Goal: Find specific page/section: Find specific page/section

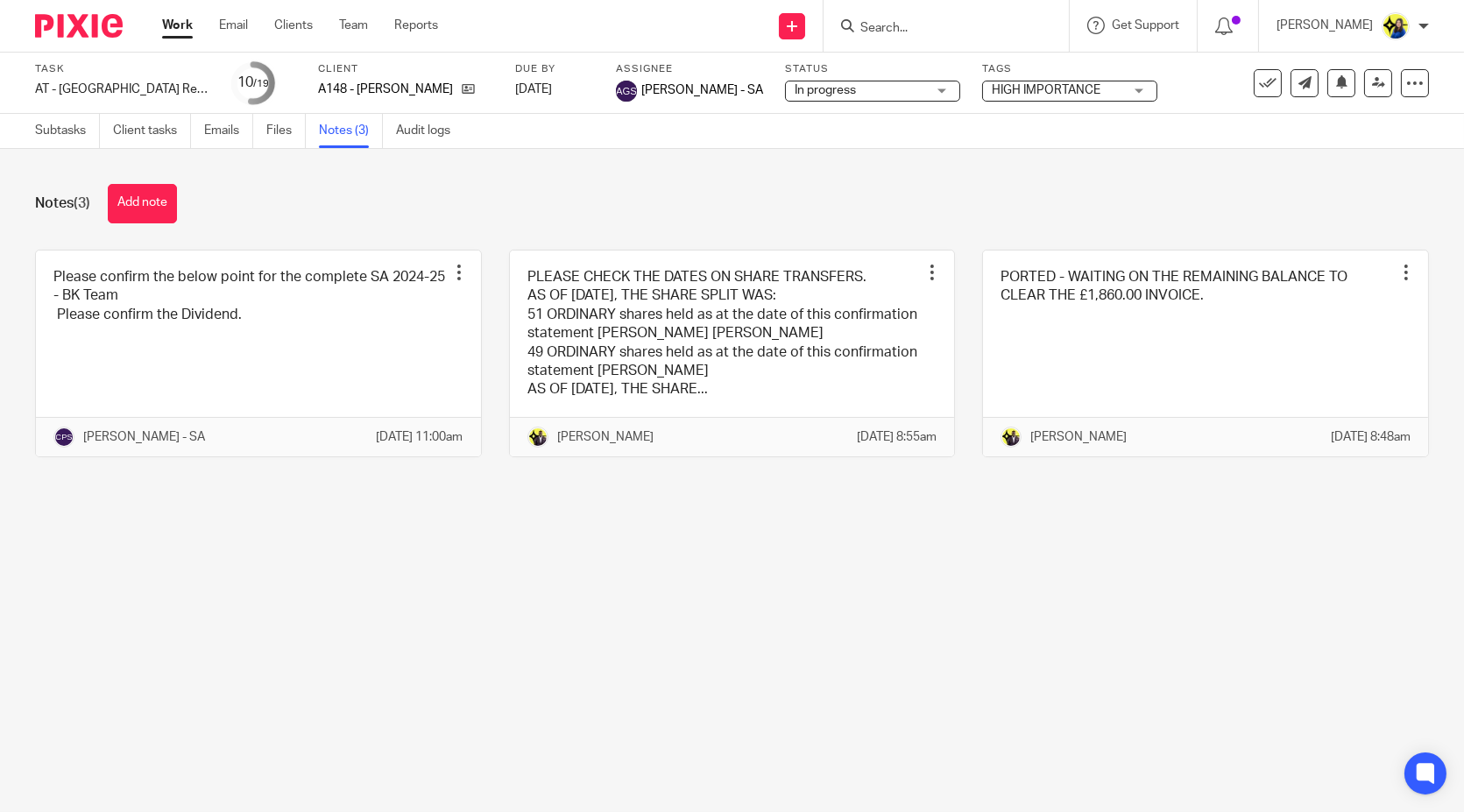
click at [1008, 29] on input "Search" at bounding box center [937, 29] width 157 height 16
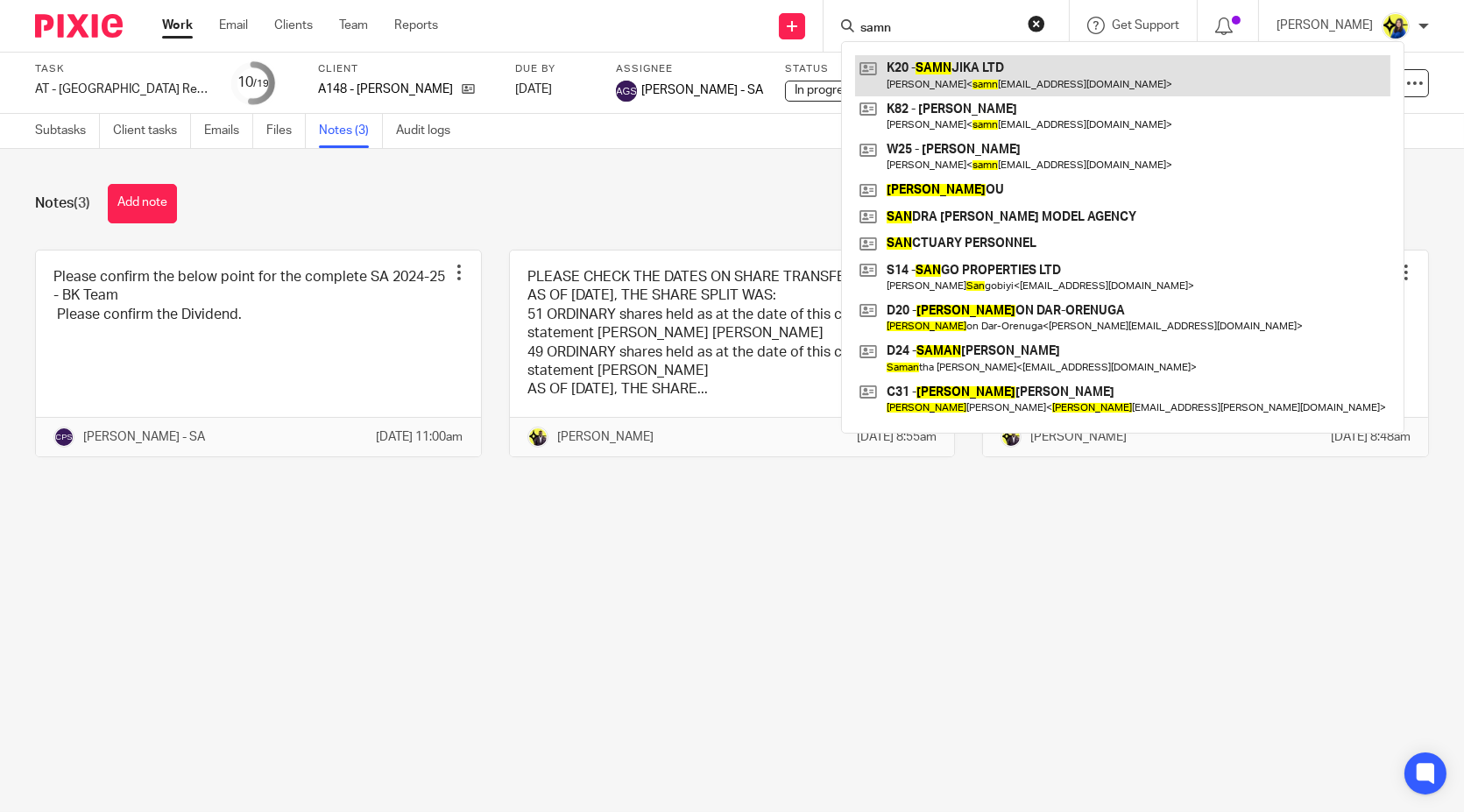
type input "samn"
click at [1004, 58] on link at bounding box center [1123, 75] width 536 height 40
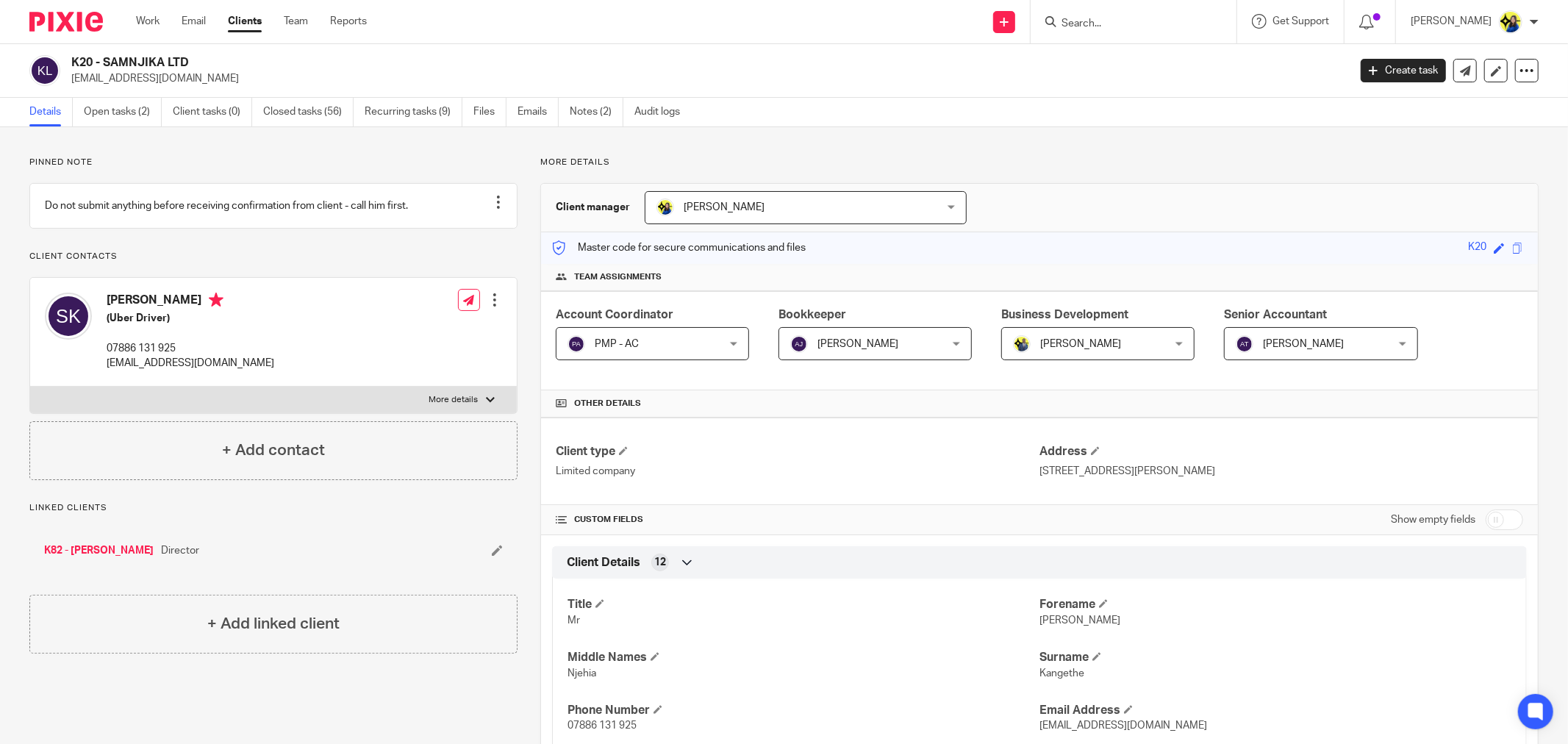
click at [1137, 24] on input "Search" at bounding box center [1126, 24] width 132 height 14
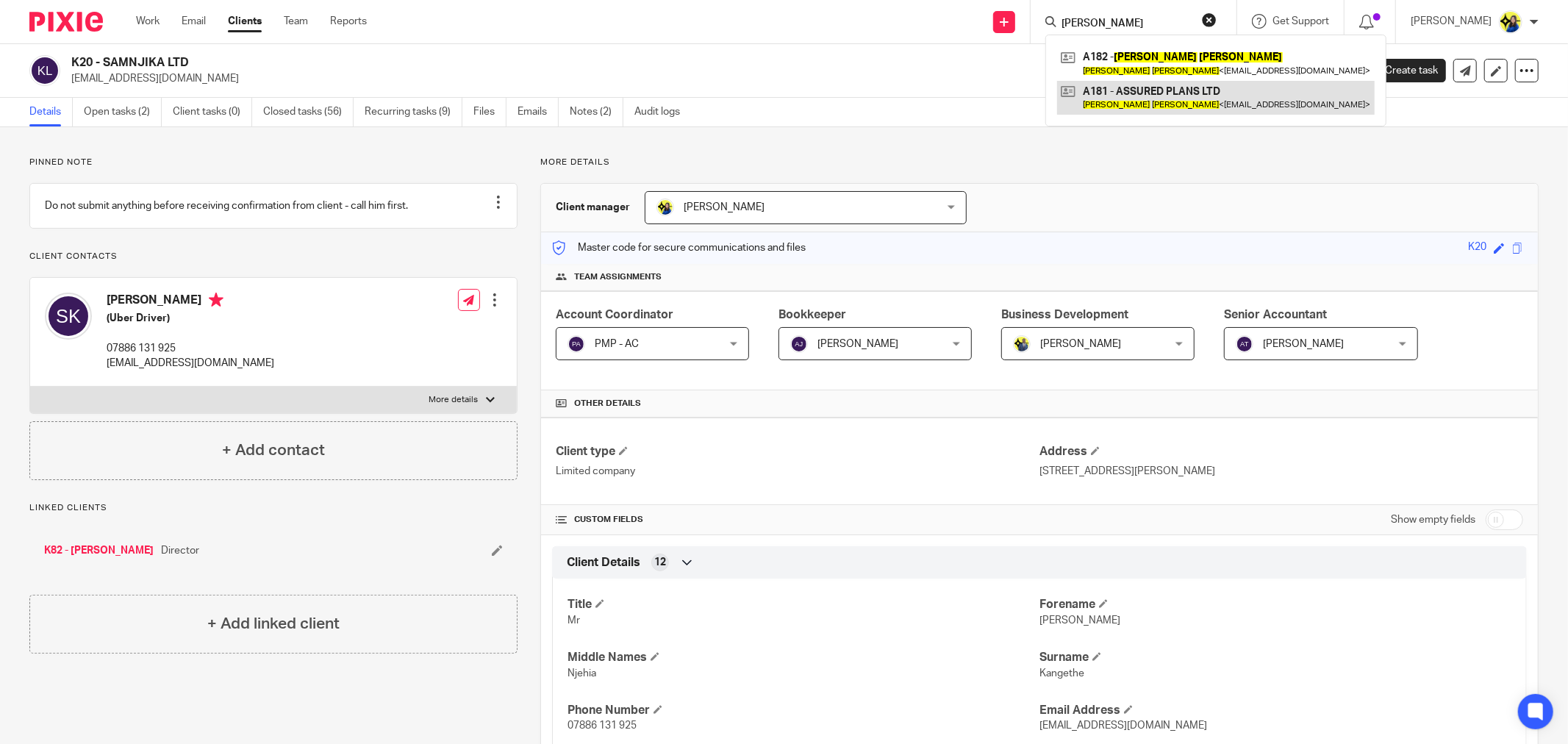
type input "jennifer allen"
click at [1149, 94] on link at bounding box center [1215, 98] width 317 height 34
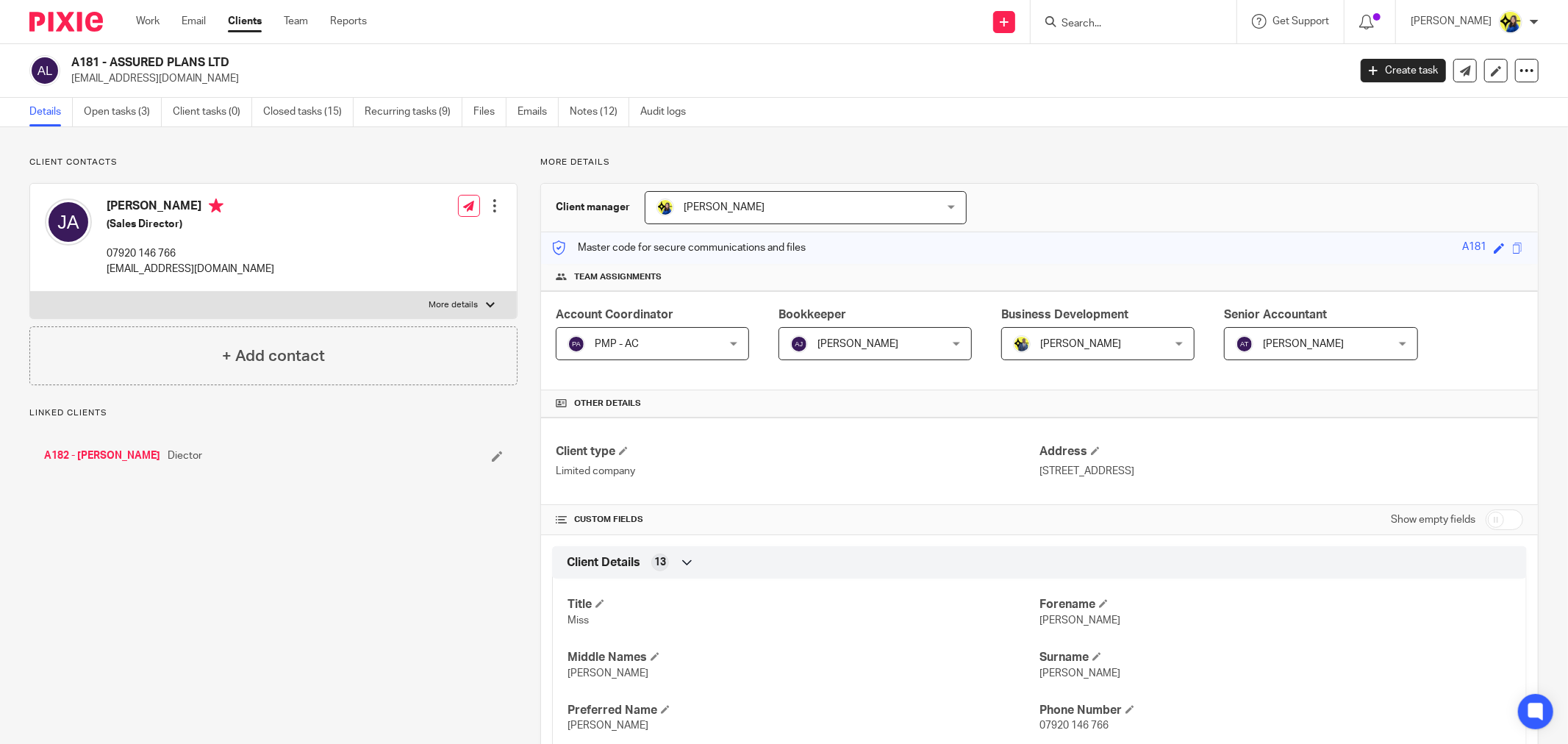
click at [293, 159] on p "Client contacts" at bounding box center [273, 162] width 488 height 12
click at [214, 159] on p "Client contacts" at bounding box center [273, 162] width 488 height 12
click at [231, 159] on p "Client contacts" at bounding box center [273, 162] width 488 height 12
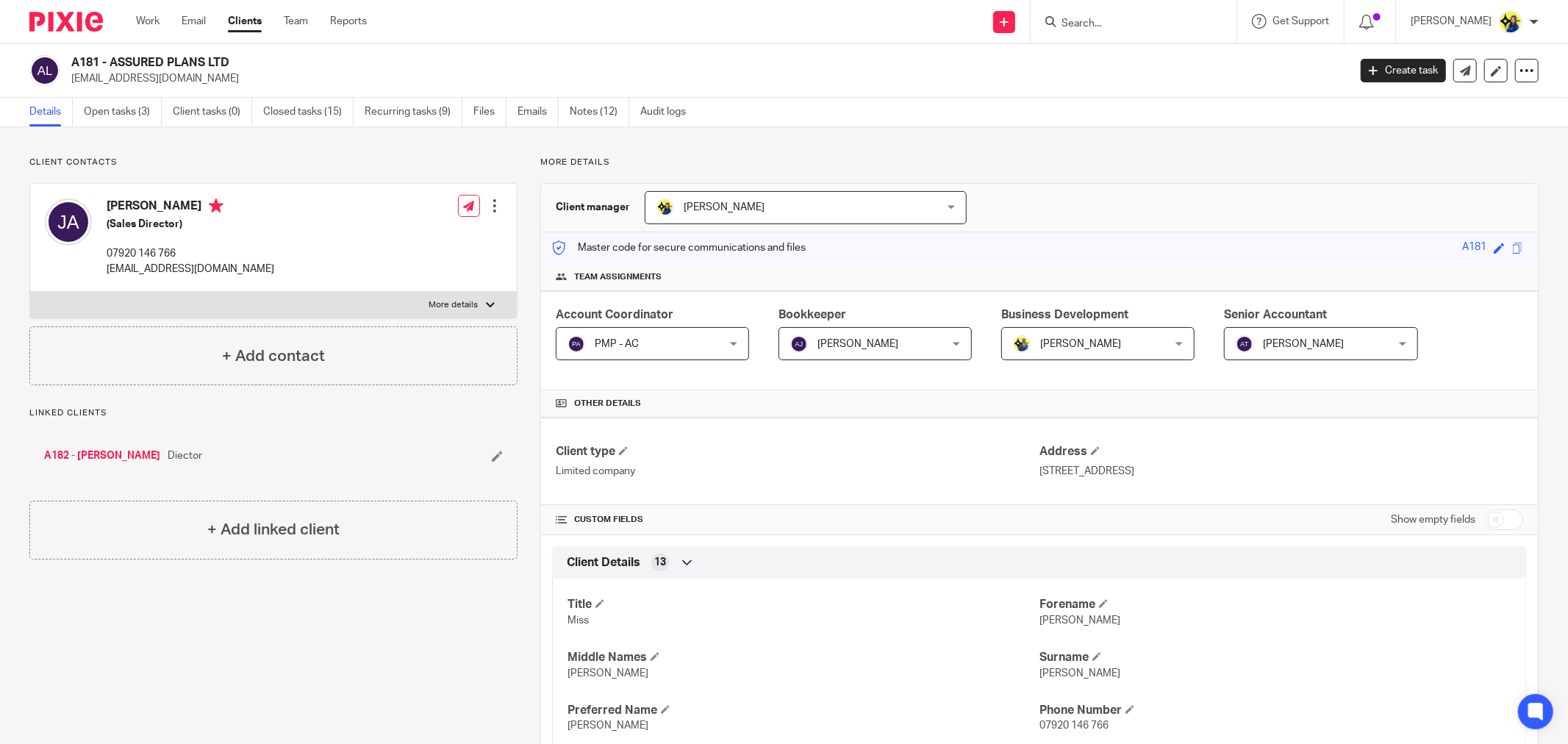
click at [231, 159] on p "Client contacts" at bounding box center [273, 162] width 488 height 12
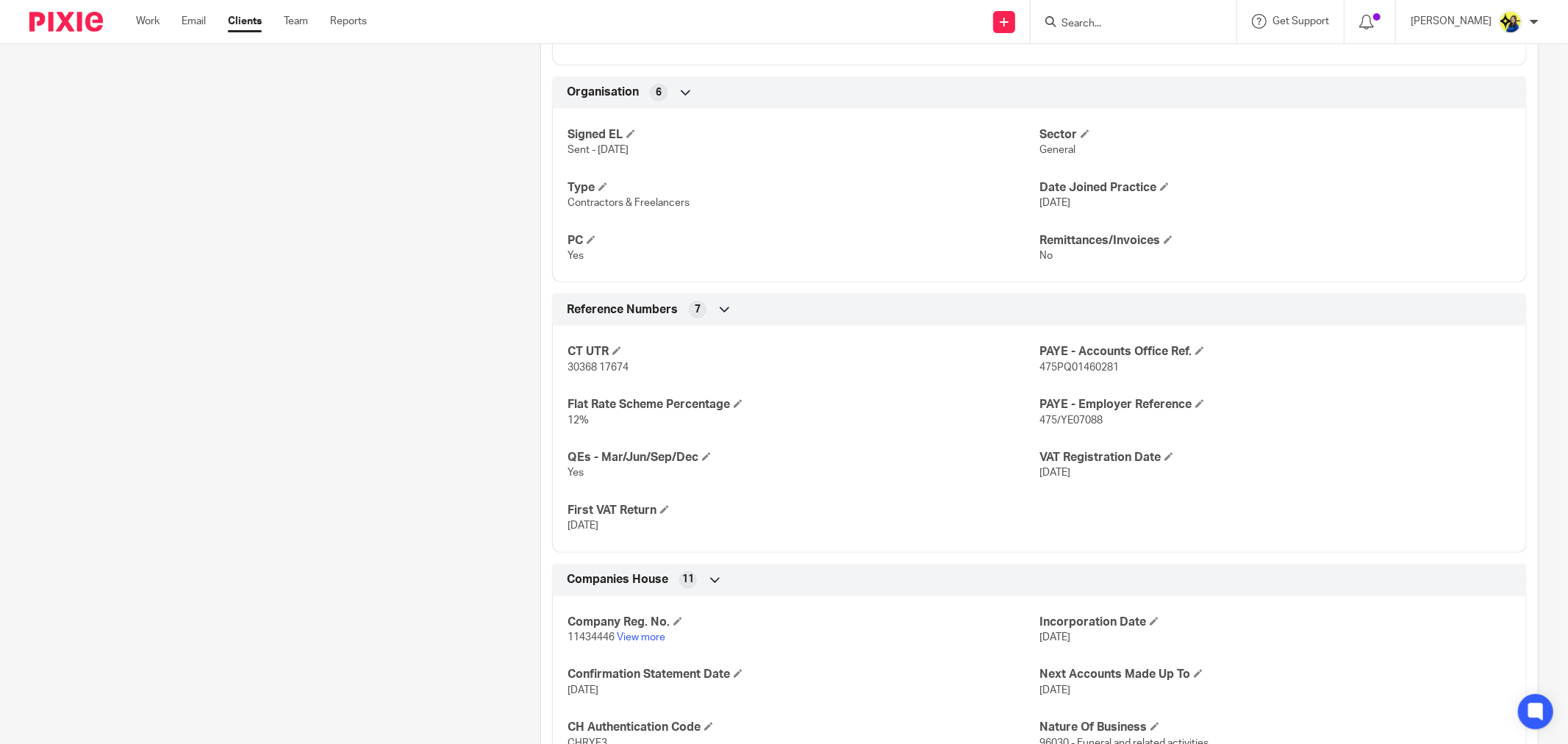
click at [331, 351] on div "Client contacts Jennifer Allen (Sales Director) 07920 146 766 info@assuredplans…" at bounding box center [261, 120] width 511 height 1726
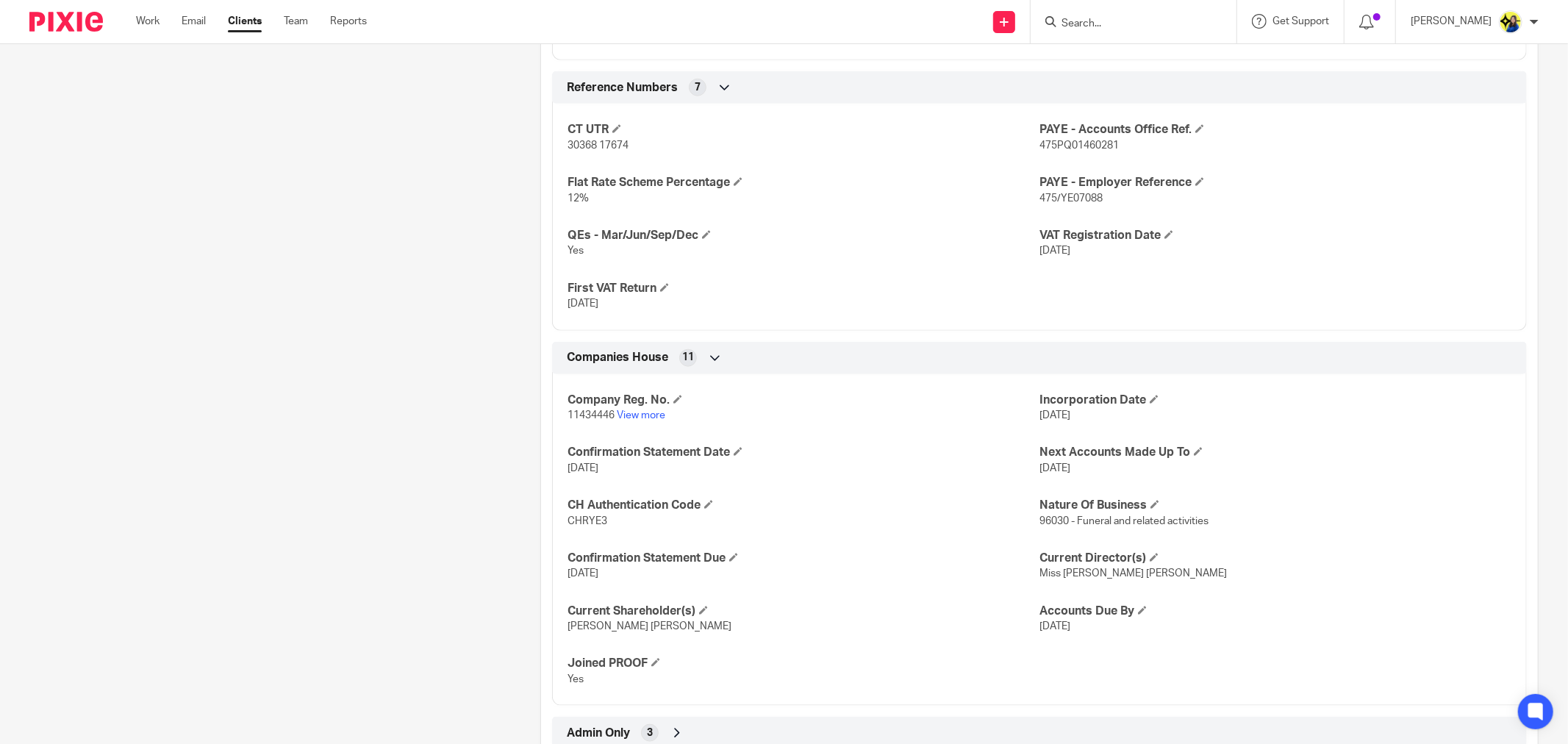
scroll to position [1144, 0]
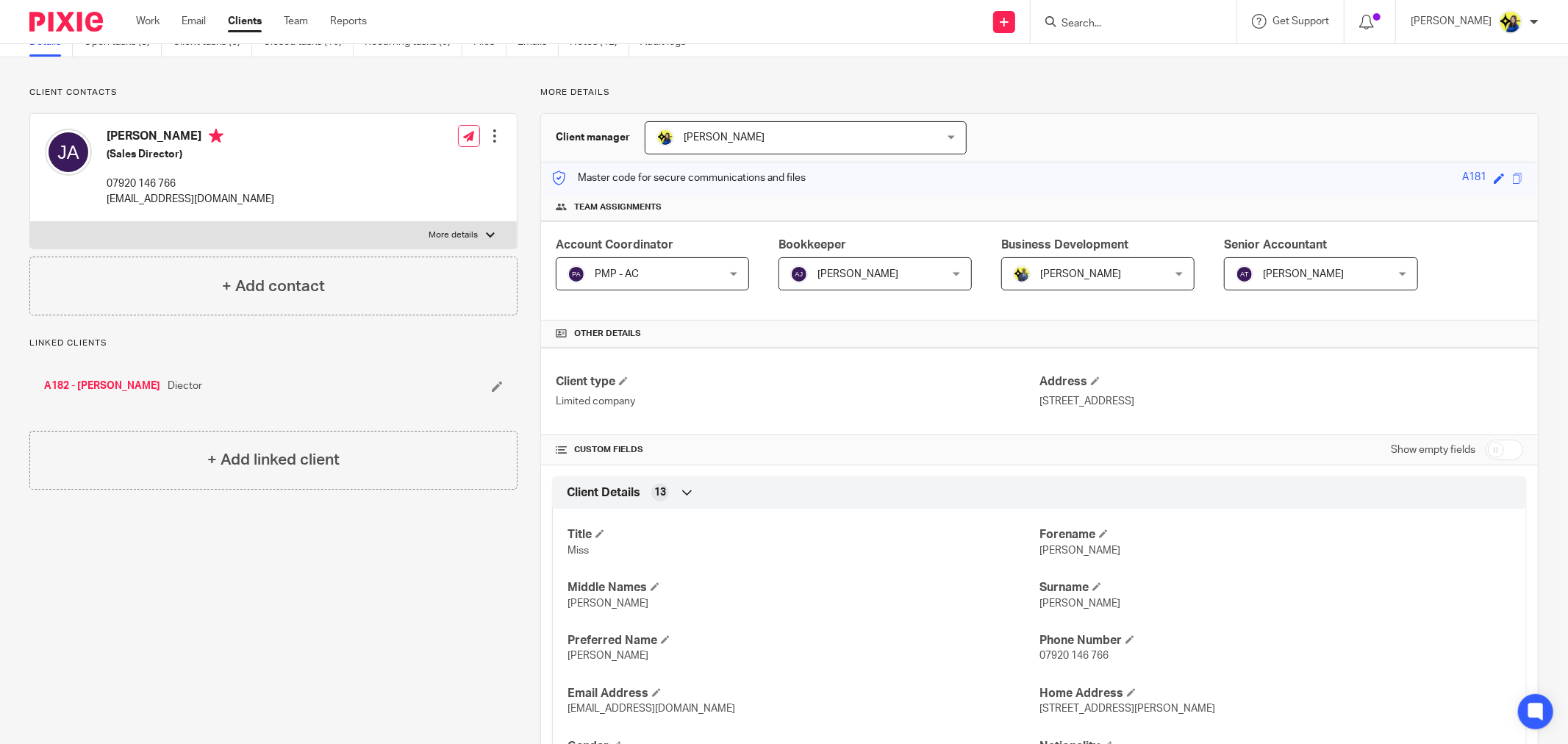
scroll to position [0, 0]
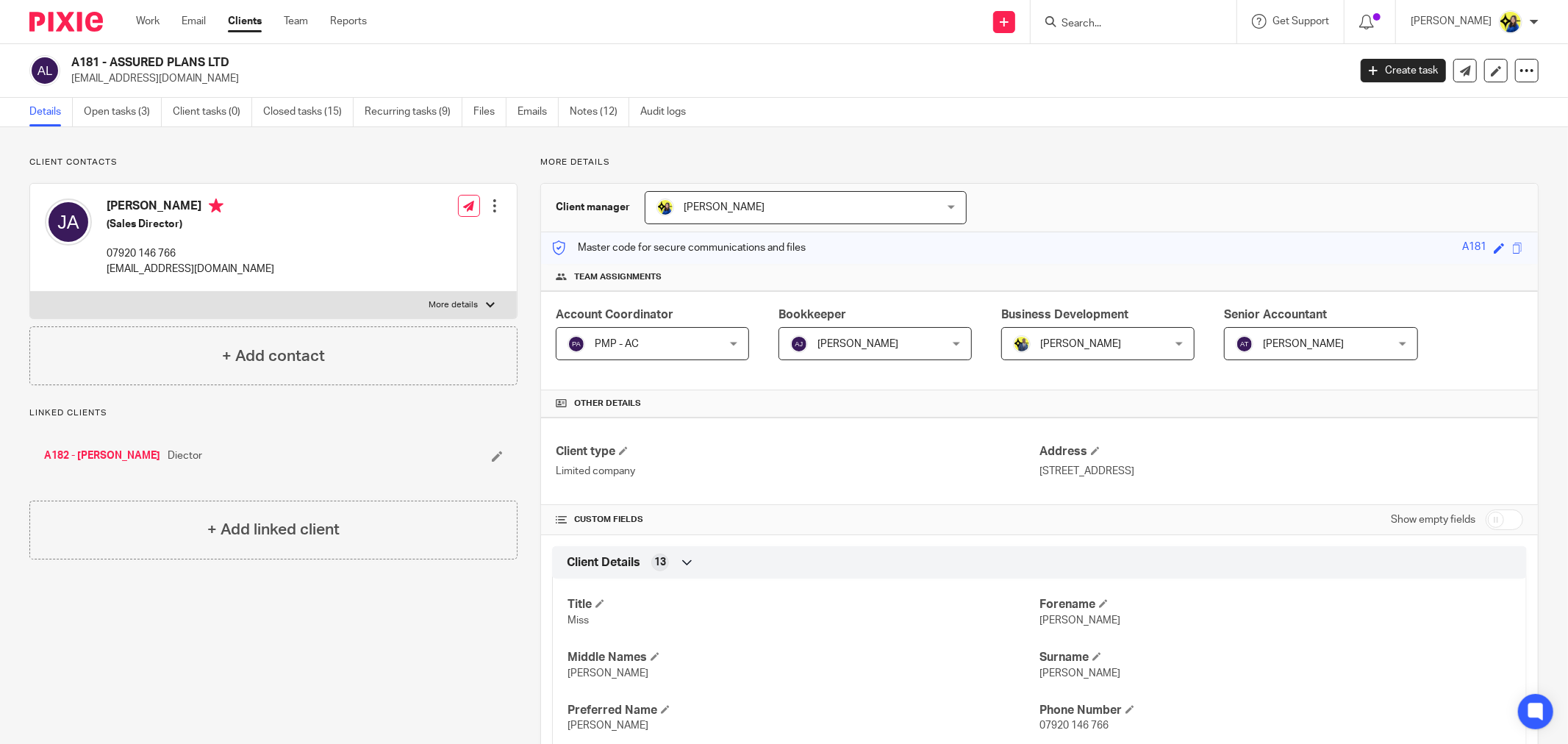
click at [317, 166] on p "Client contacts" at bounding box center [273, 162] width 488 height 12
click at [1139, 24] on input "Search" at bounding box center [1126, 24] width 132 height 14
click at [1159, 26] on input "Search" at bounding box center [1126, 24] width 132 height 14
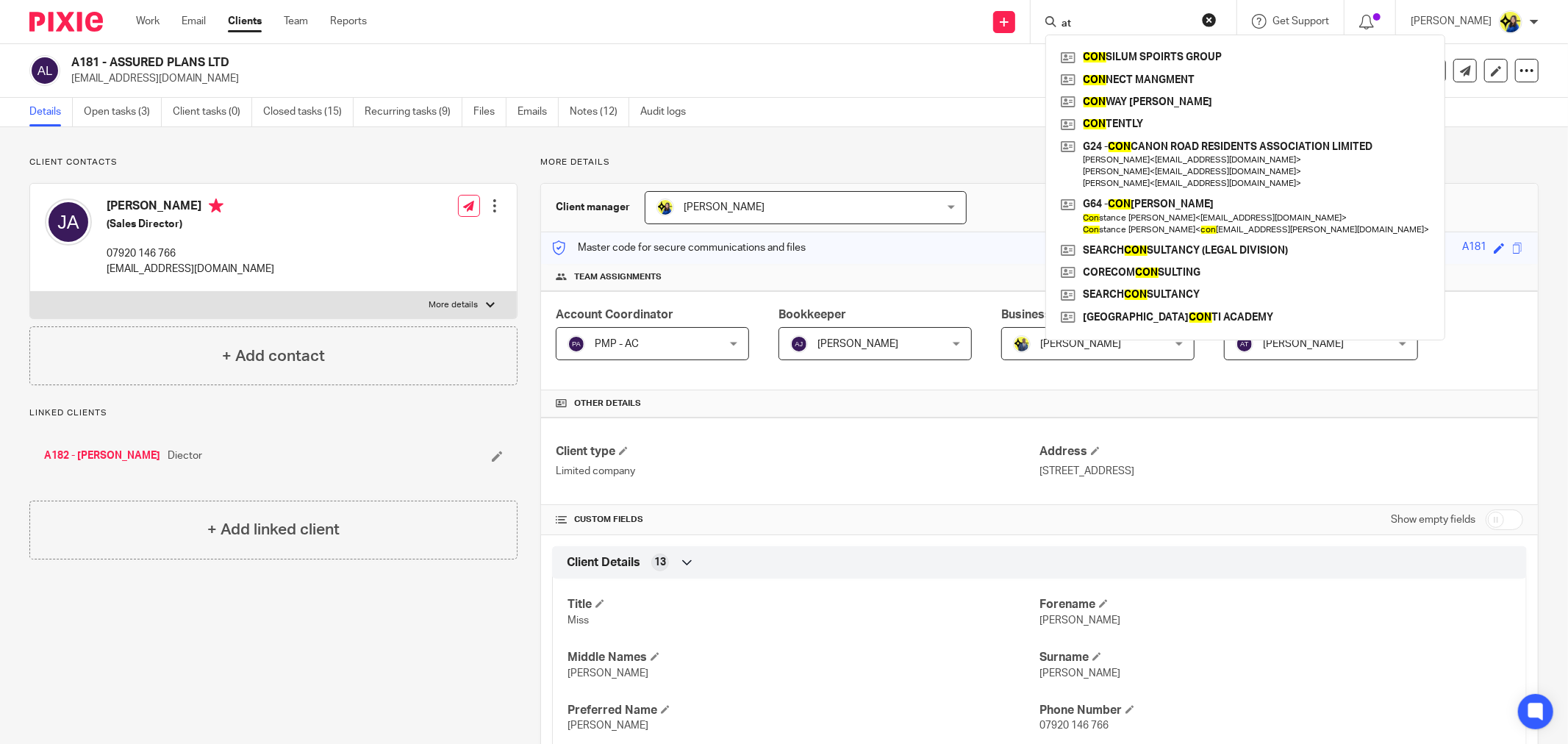
type input "a"
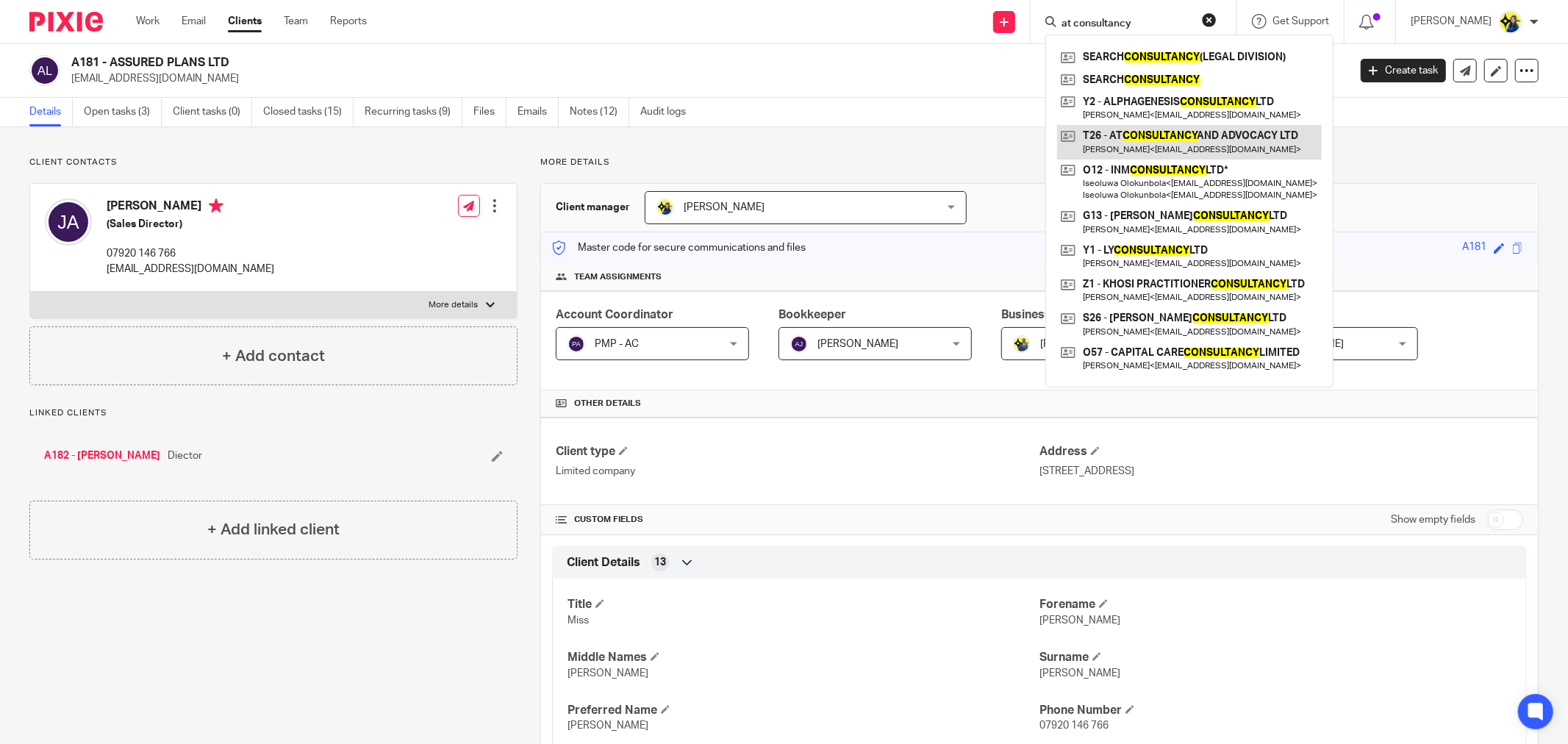
type input "at consultancy"
click at [1172, 137] on link at bounding box center [1189, 142] width 265 height 34
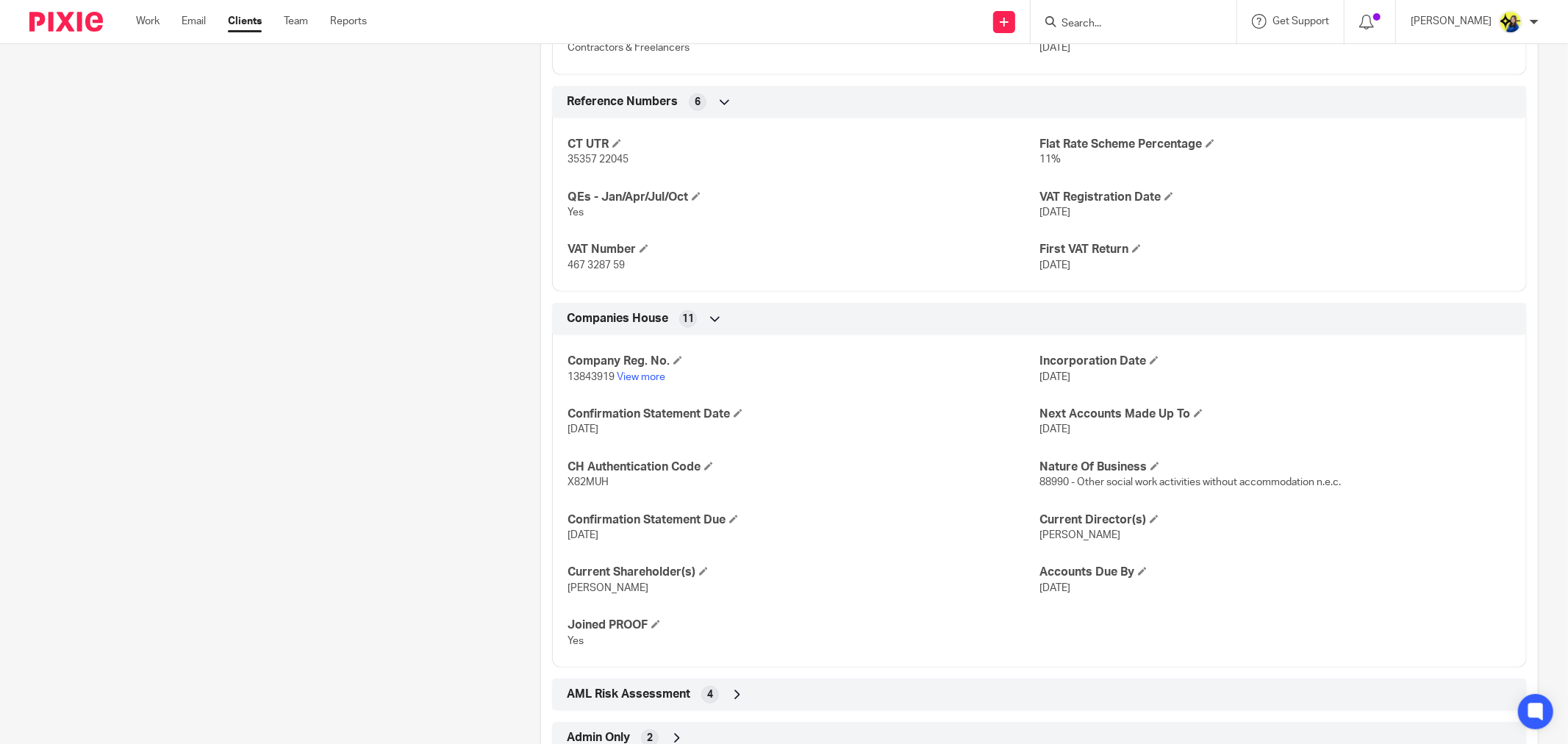
scroll to position [972, 0]
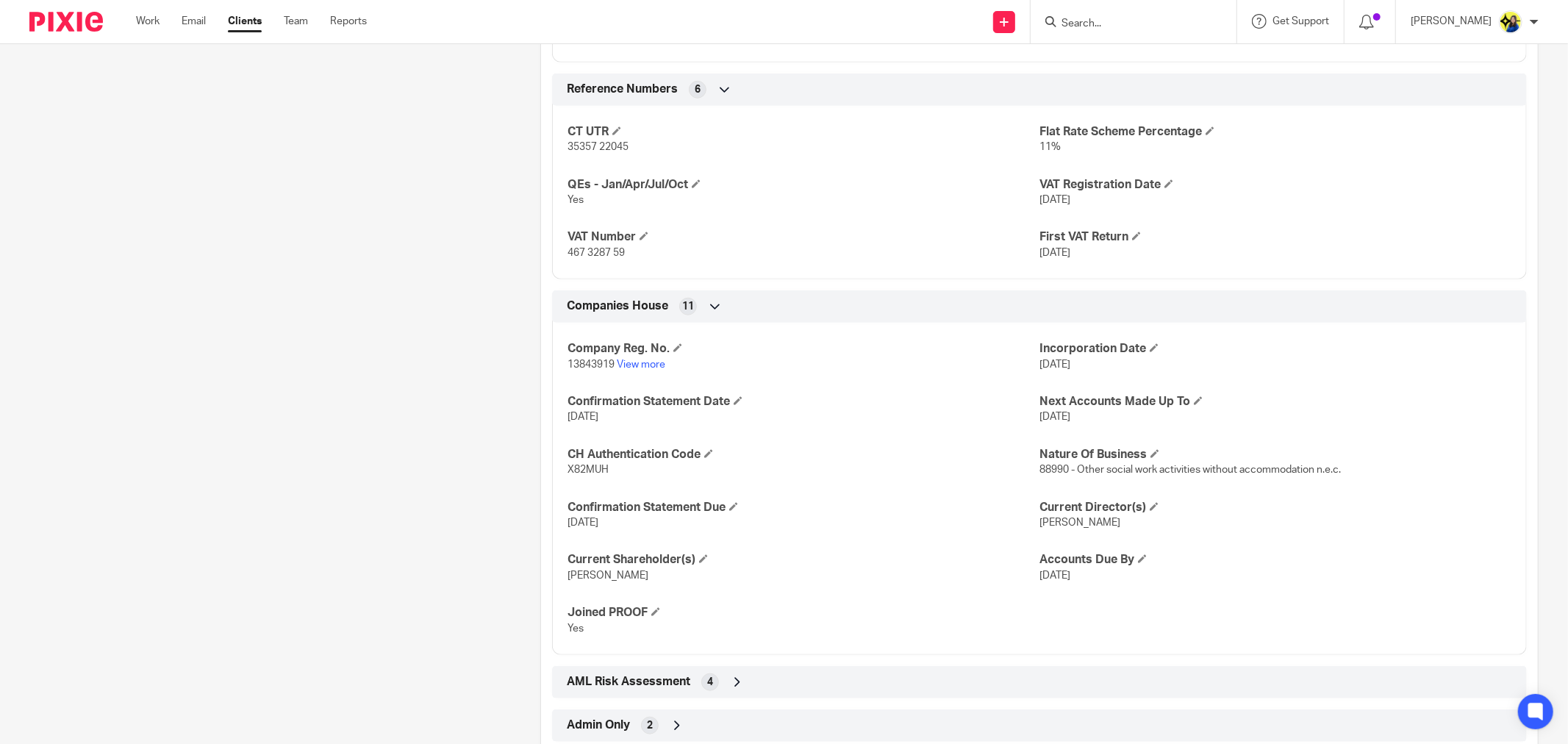
scroll to position [1054, 0]
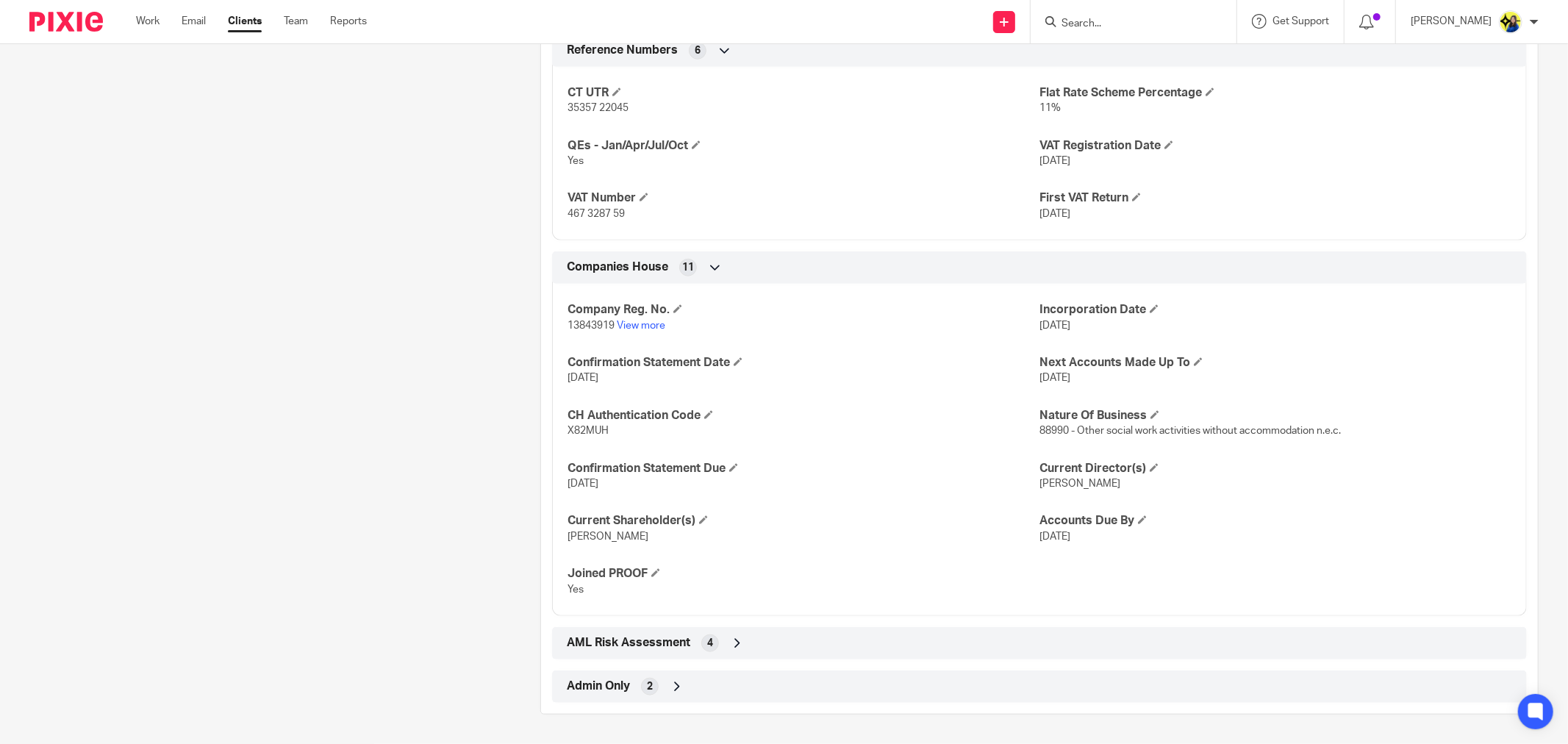
click at [594, 675] on div "Admin Only 2" at bounding box center [1039, 686] width 952 height 25
drag, startPoint x: 519, startPoint y: 644, endPoint x: 444, endPoint y: 610, distance: 82.3
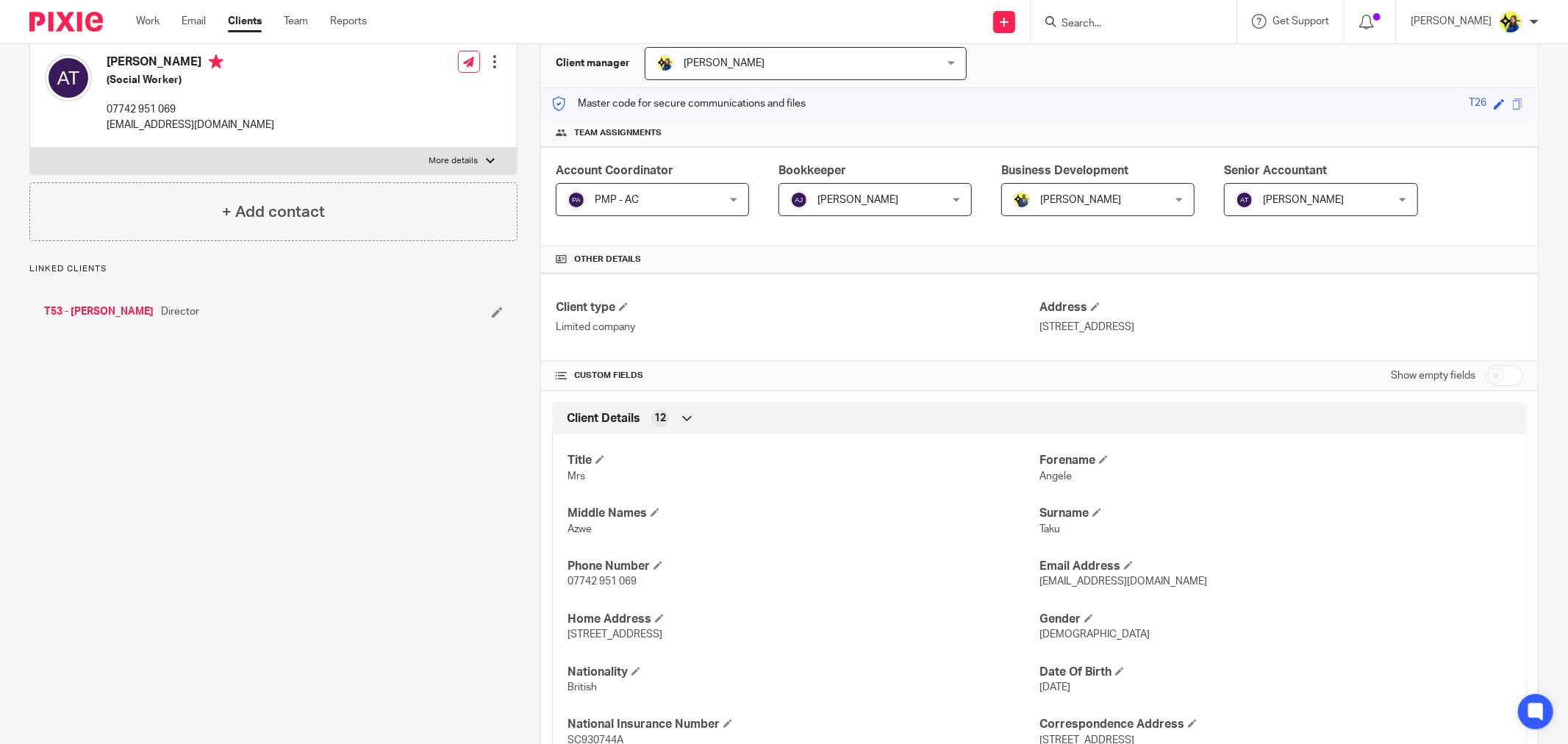
scroll to position [0, 0]
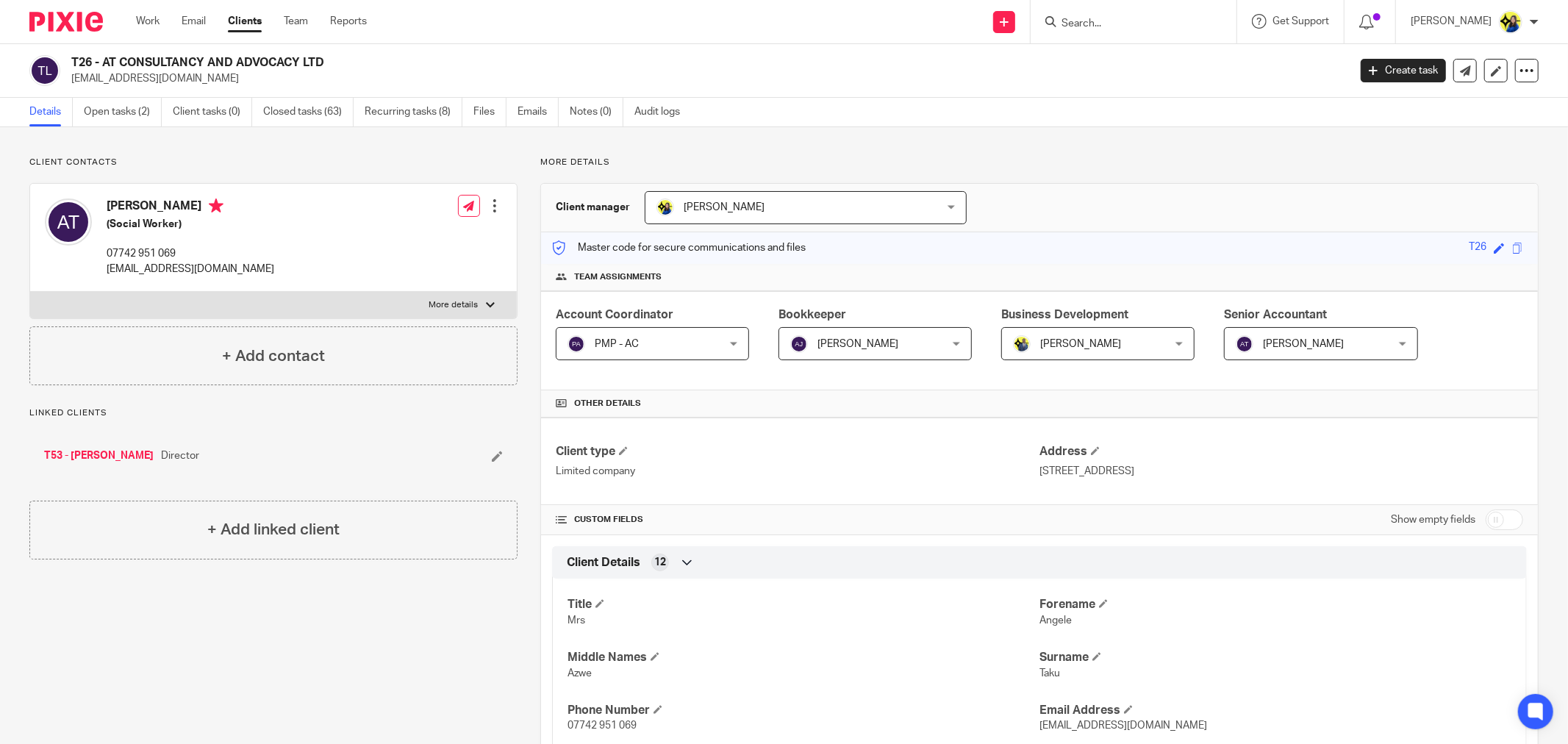
click at [1174, 18] on input "Search" at bounding box center [1126, 24] width 132 height 14
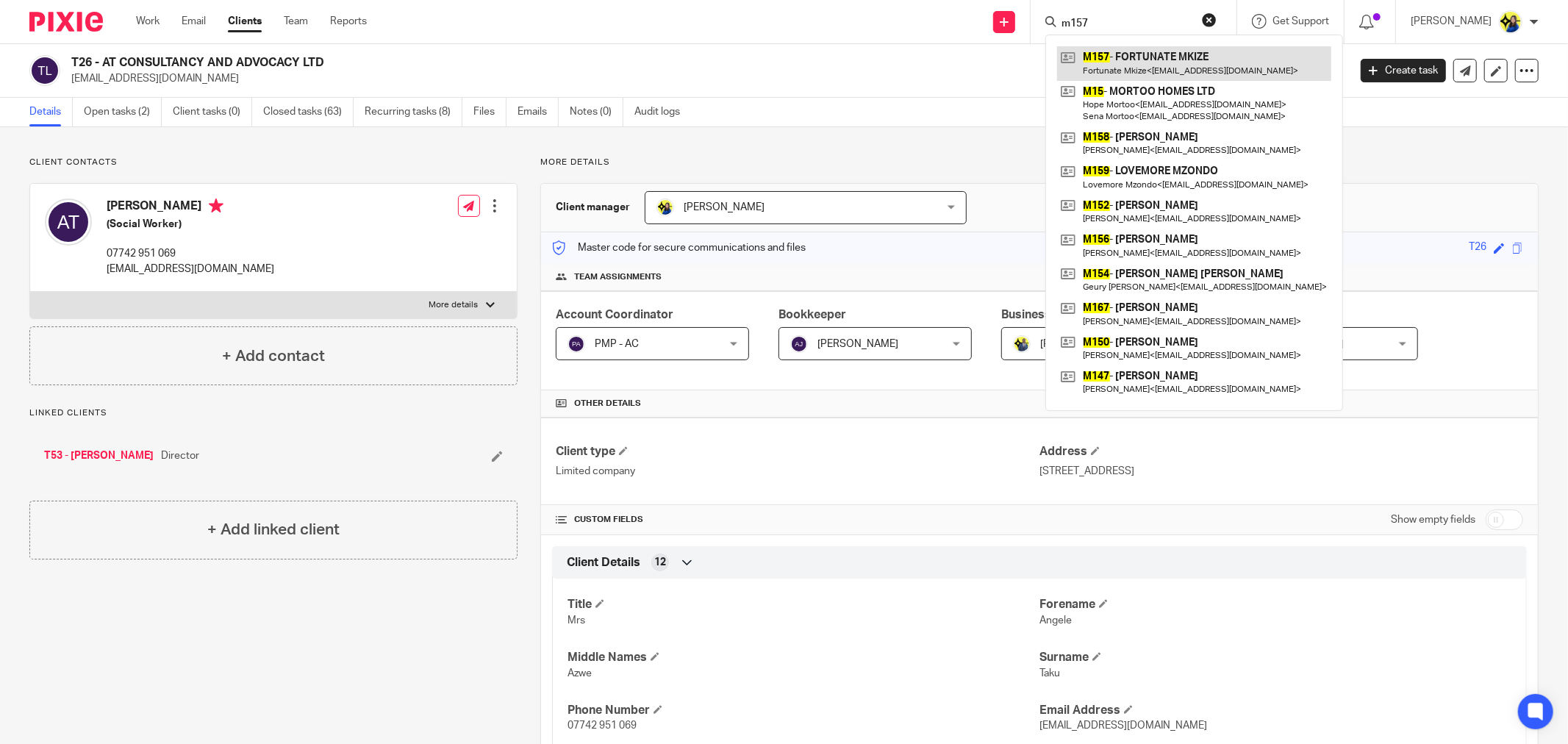
type input "m157"
click at [1173, 52] on link at bounding box center [1194, 63] width 274 height 34
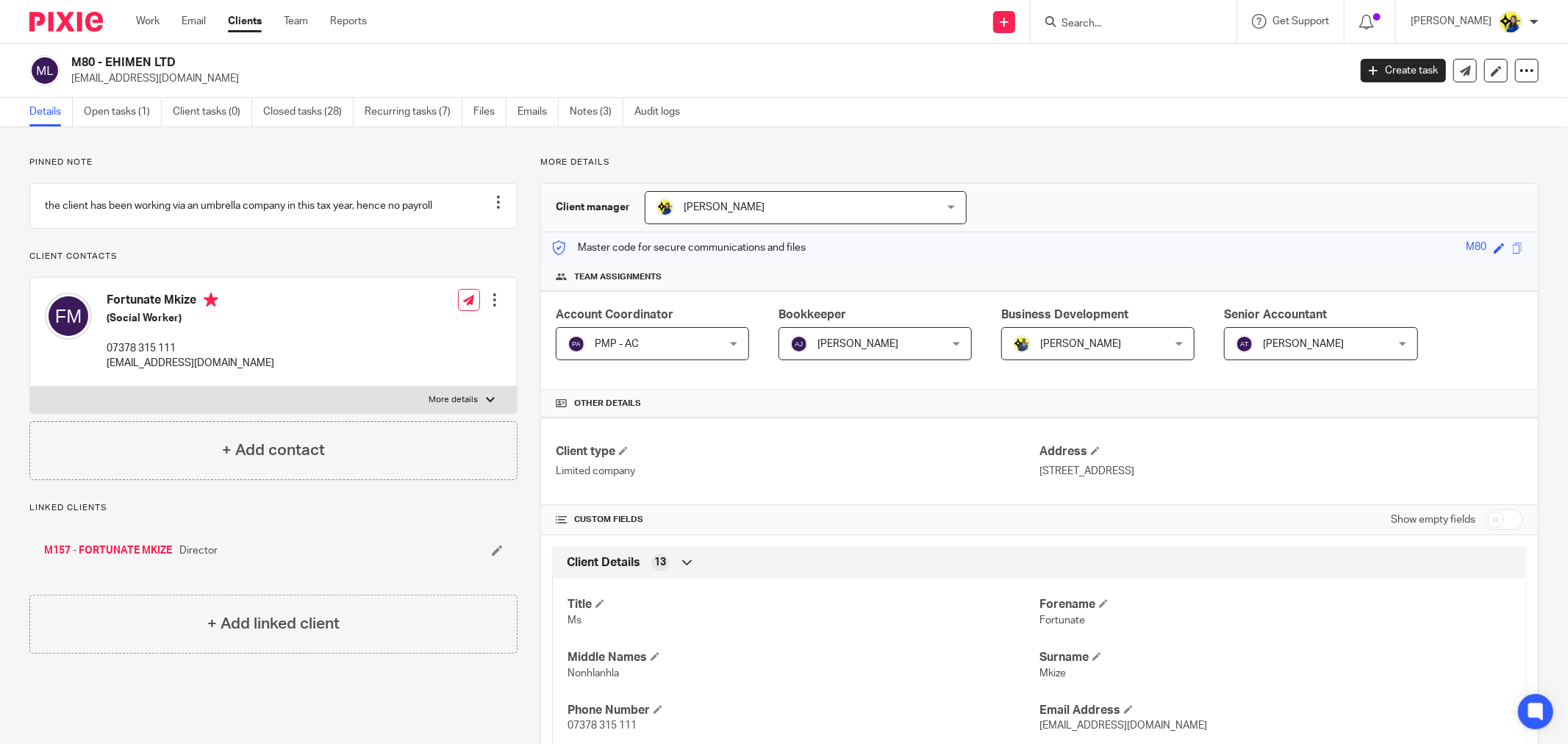
click at [1159, 30] on input "Search" at bounding box center [1126, 24] width 132 height 14
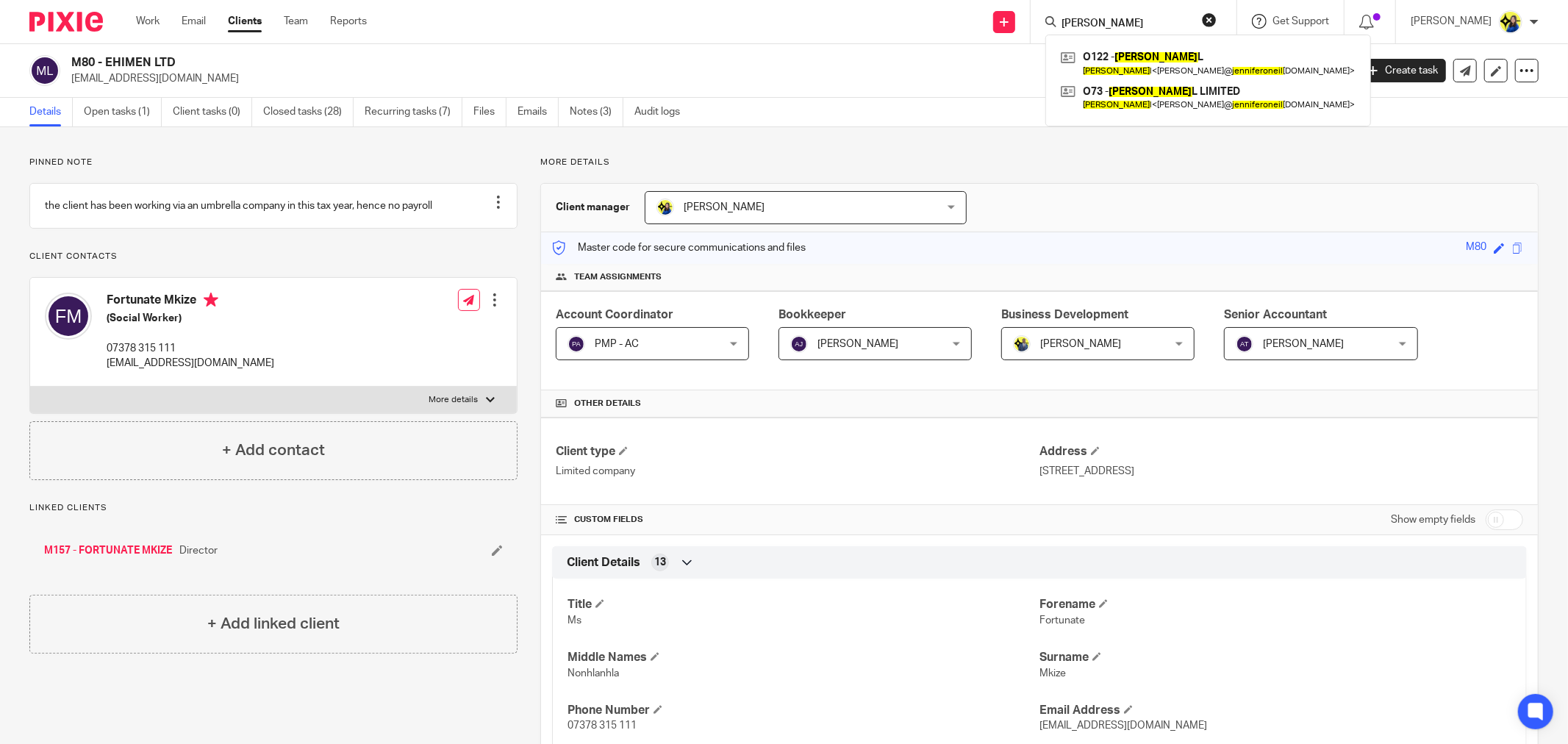
type input "jennifer o neil"
drag, startPoint x: 99, startPoint y: 148, endPoint x: 102, endPoint y: 127, distance: 21.2
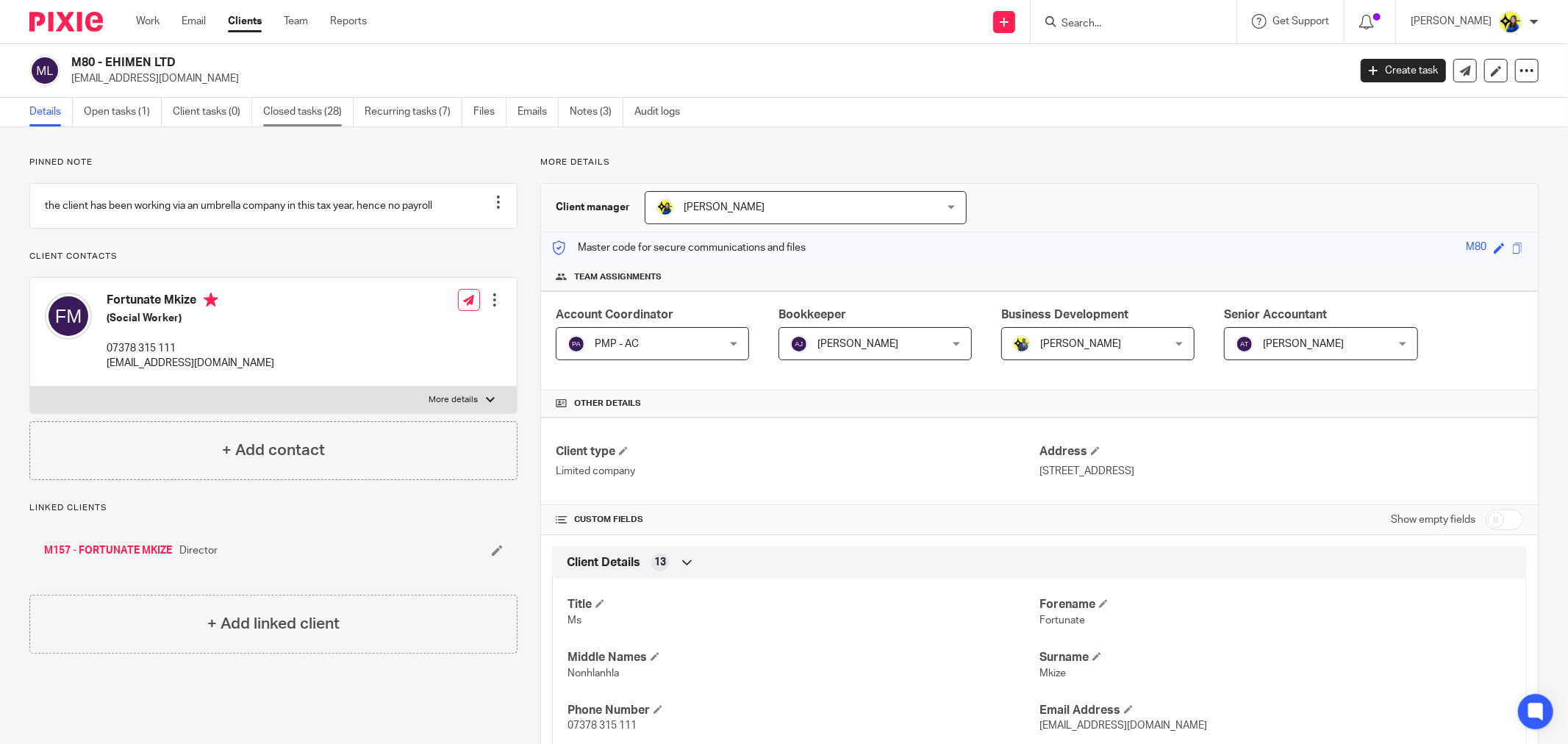
click at [278, 114] on link "Closed tasks (28)" at bounding box center [308, 112] width 90 height 29
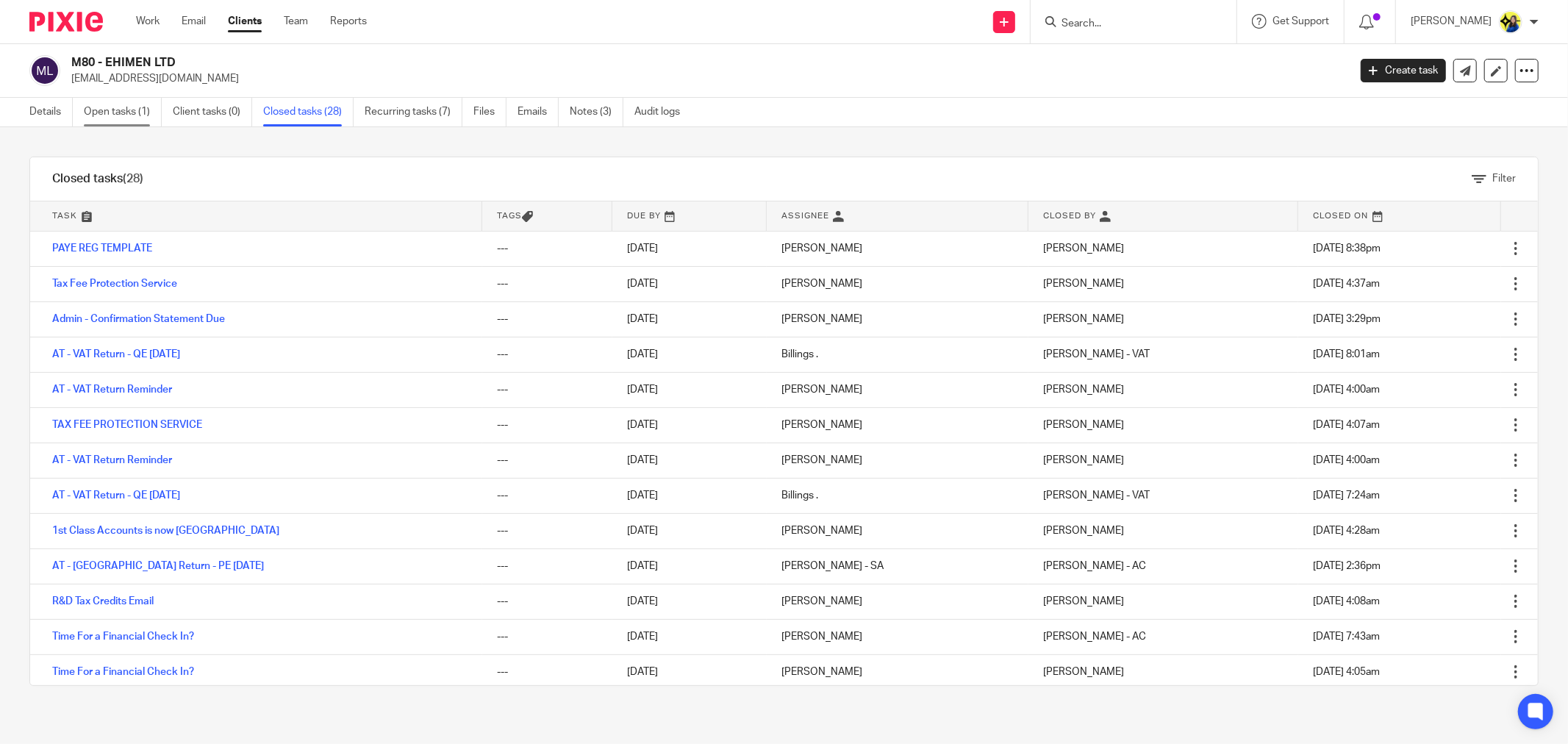
click at [138, 110] on link "Open tasks (1)" at bounding box center [122, 112] width 78 height 29
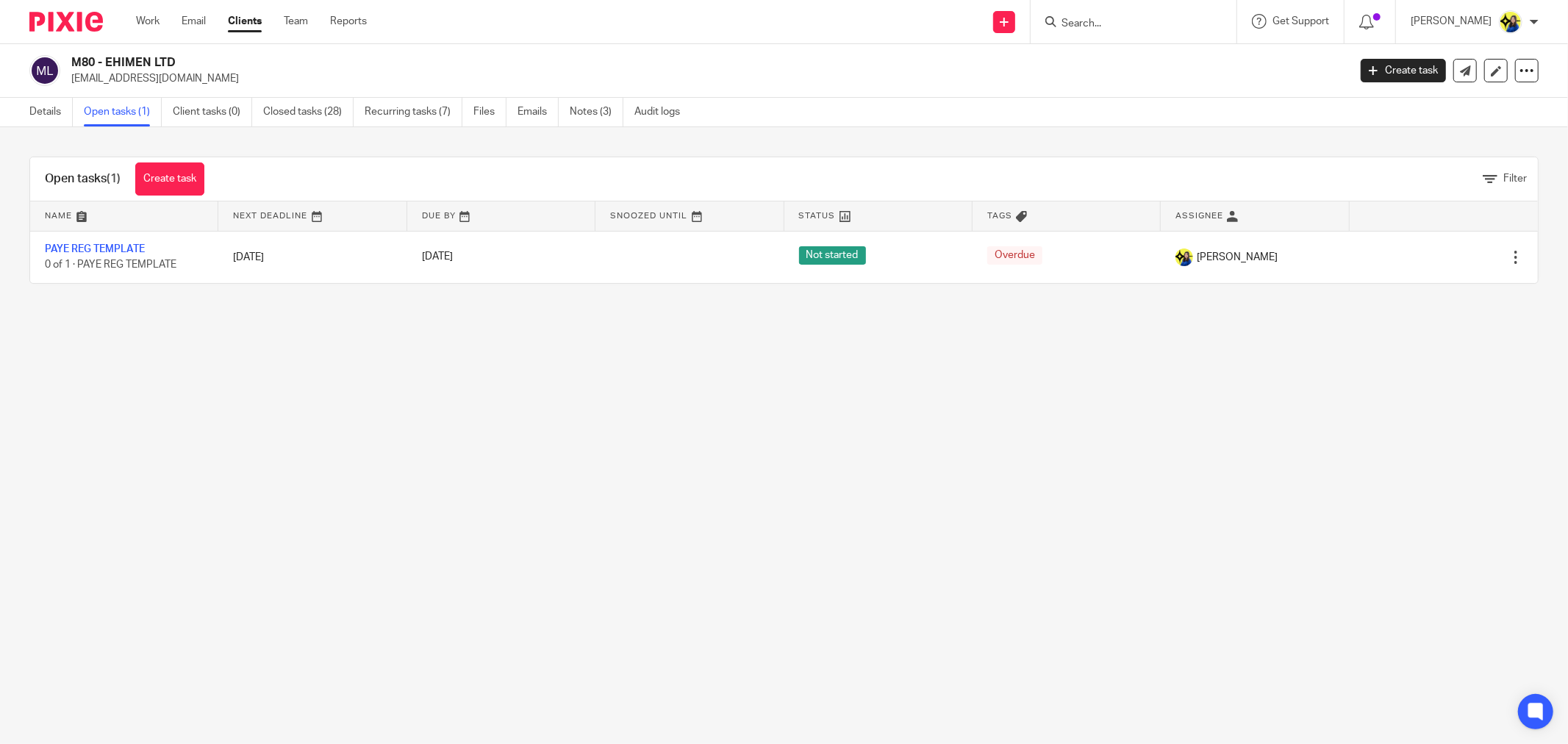
click at [1138, 20] on input "Search" at bounding box center [1126, 24] width 132 height 14
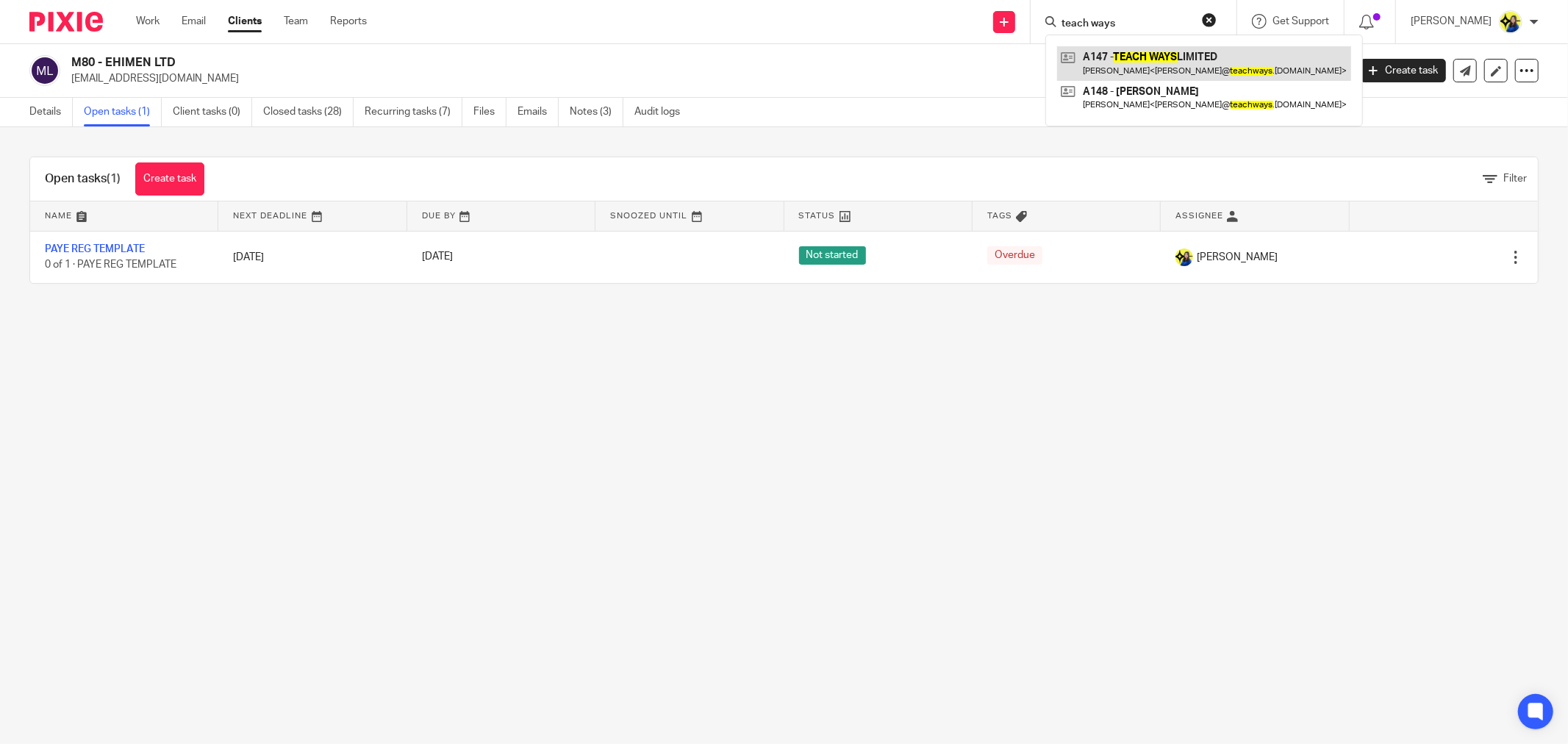
type input "teach ways"
click at [1209, 57] on link at bounding box center [1204, 63] width 294 height 34
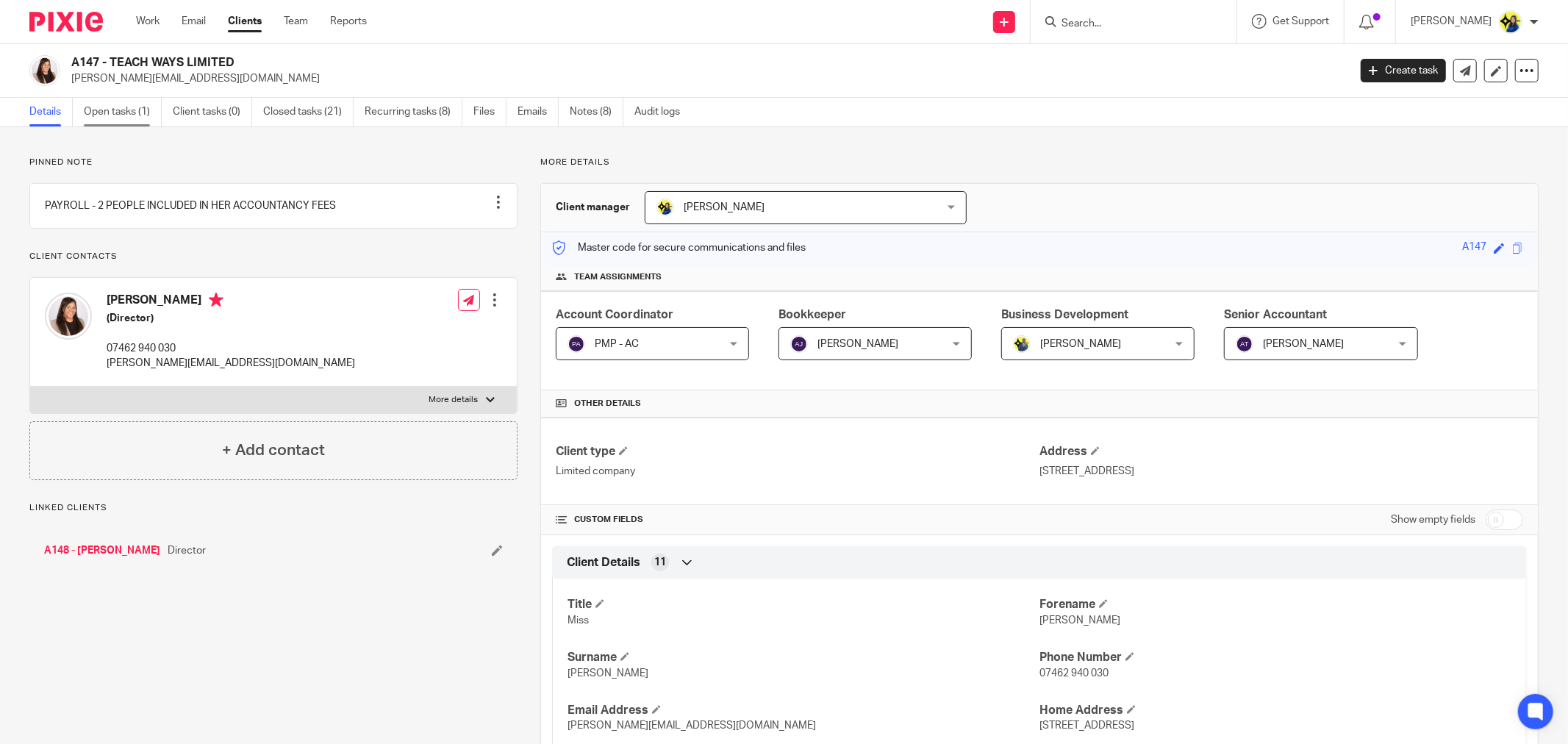
click at [123, 109] on link "Open tasks (1)" at bounding box center [122, 112] width 78 height 29
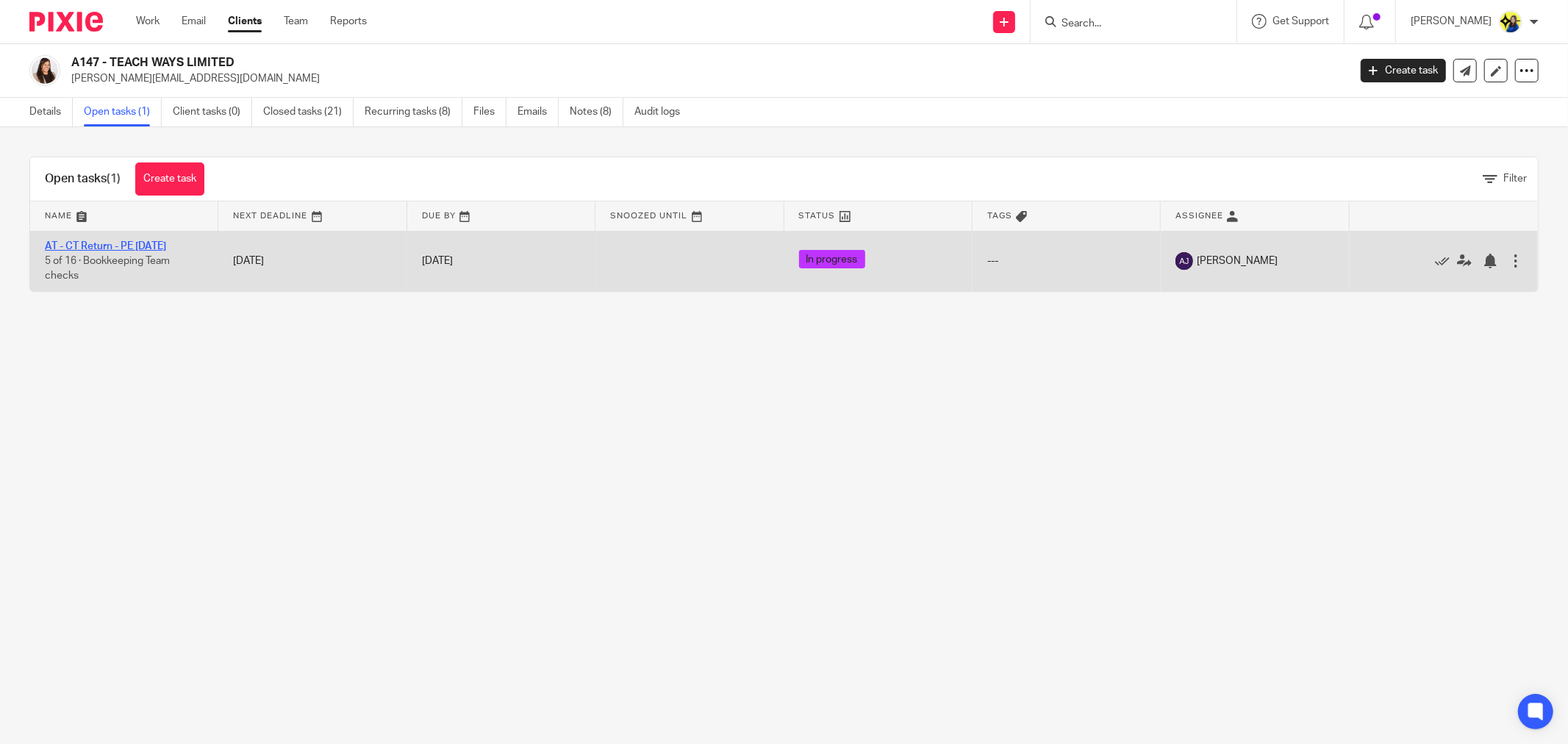
click at [129, 247] on link "AT - CT Return - PE [DATE]" at bounding box center [106, 246] width 122 height 10
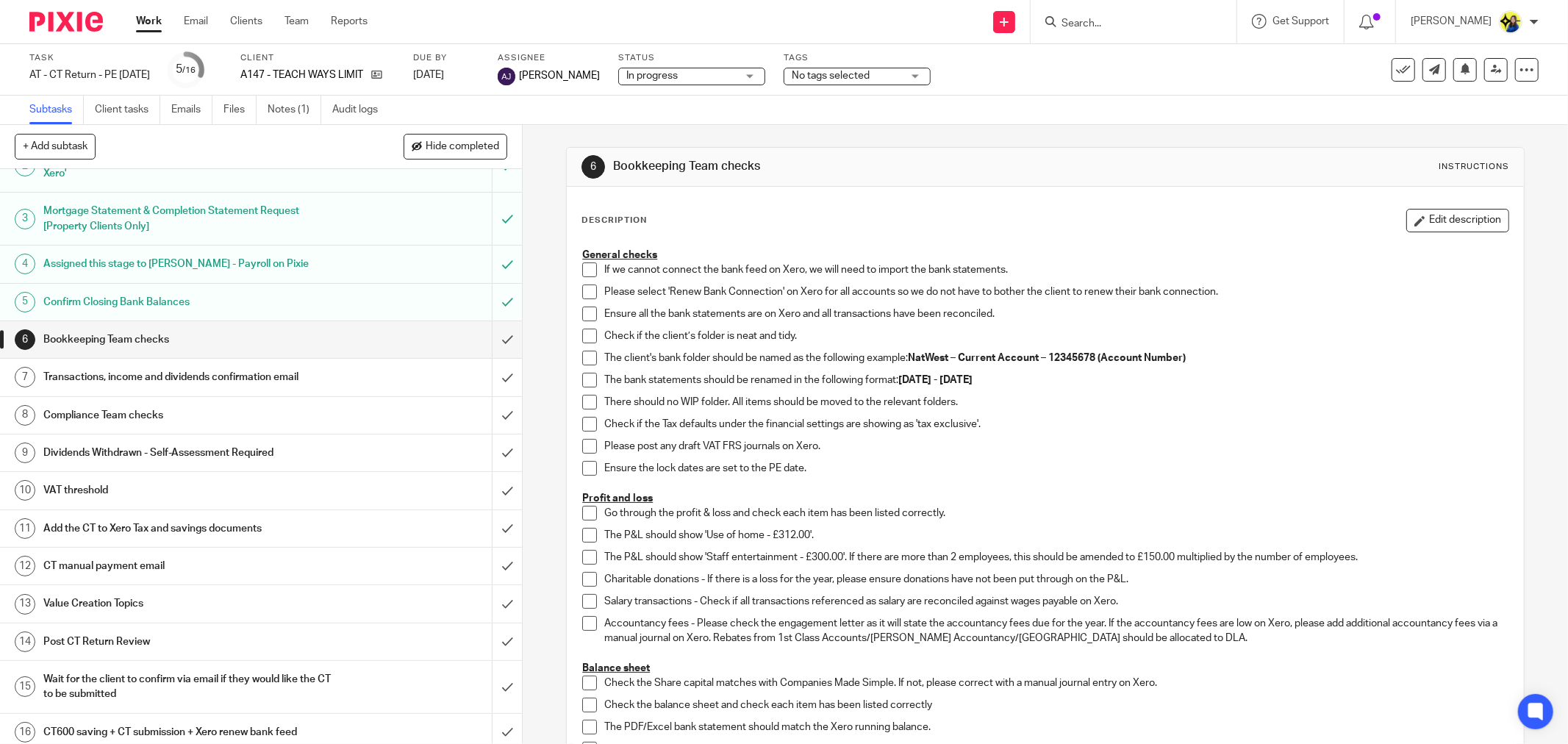
scroll to position [90, 0]
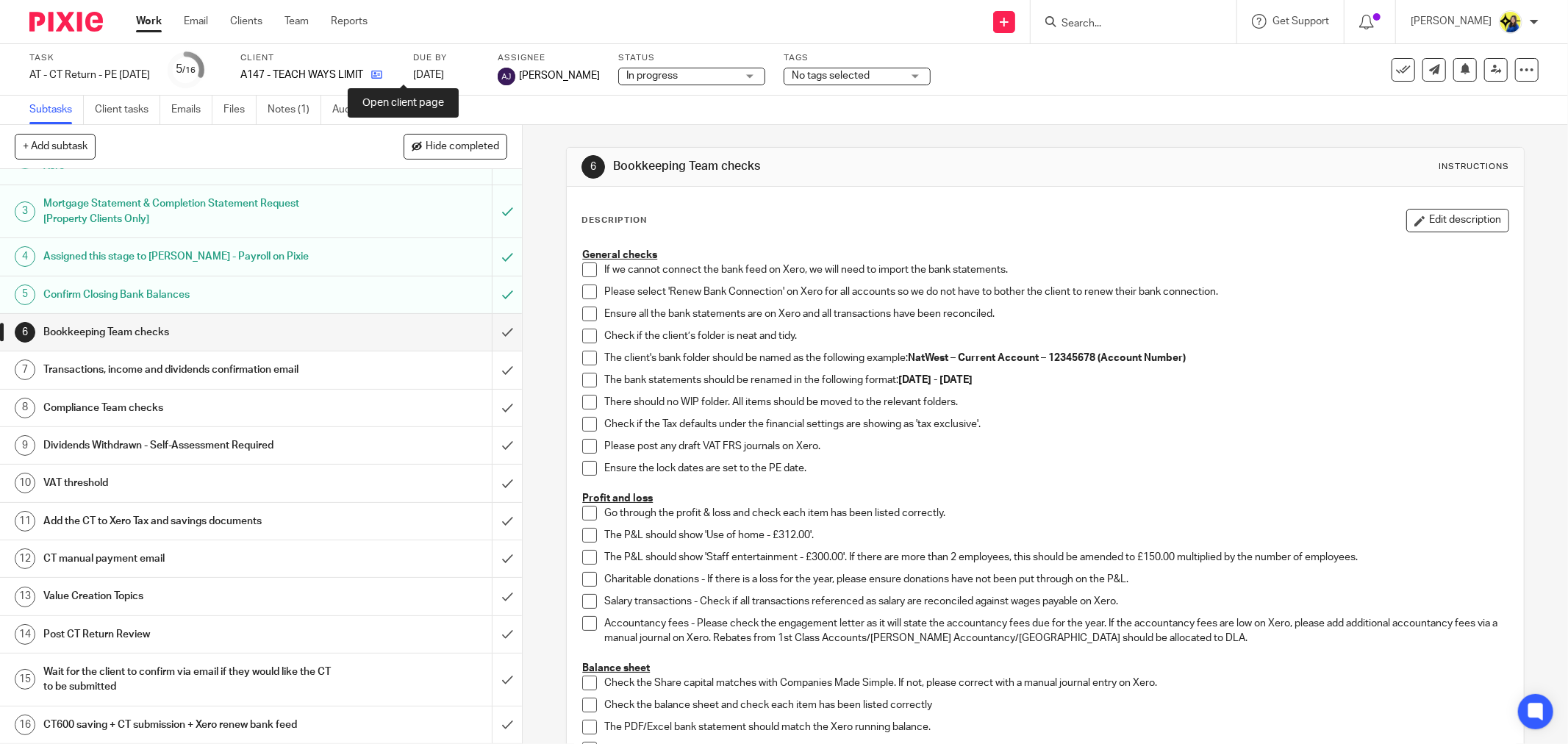
click at [382, 69] on icon at bounding box center [377, 74] width 11 height 11
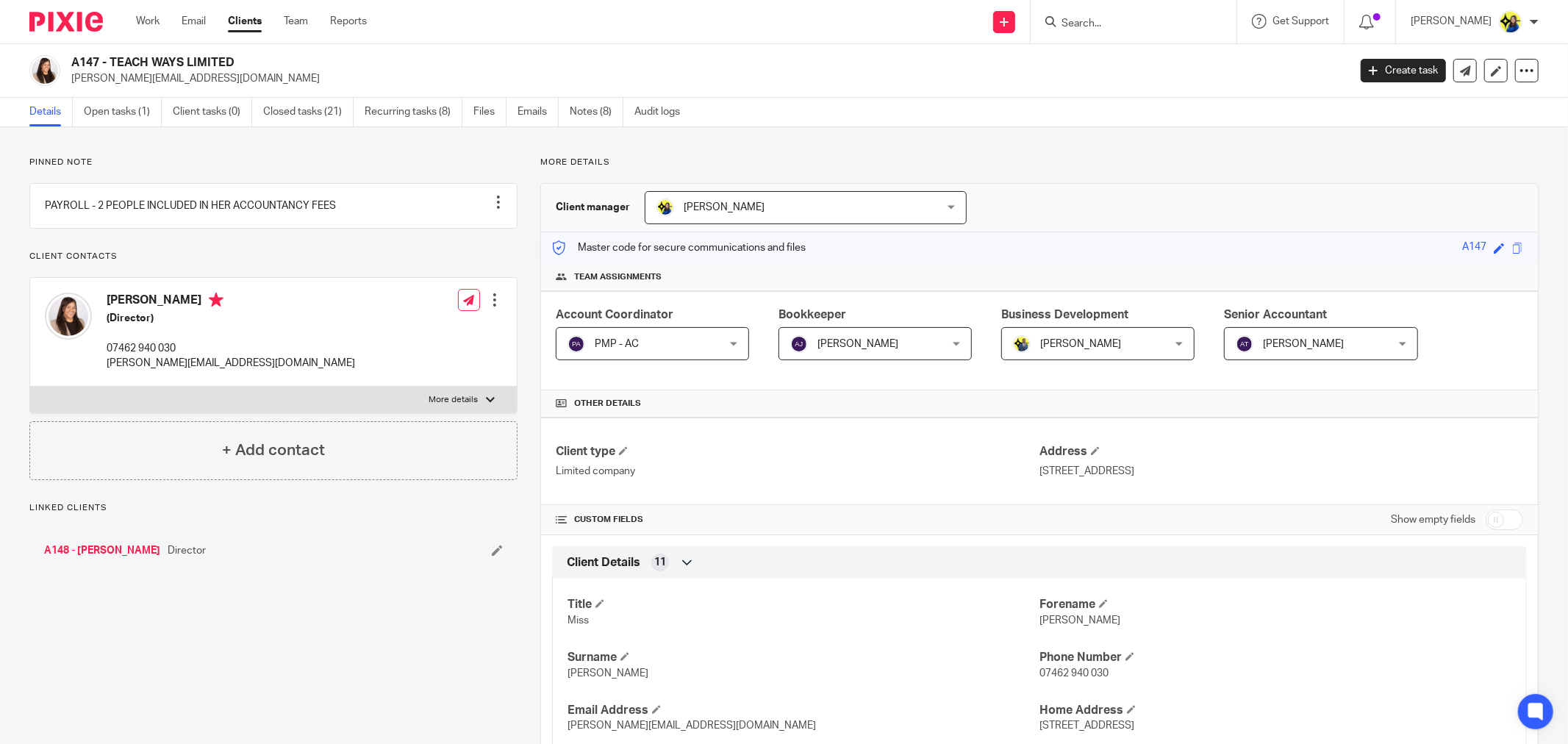
click at [123, 112] on link "Open tasks (1)" at bounding box center [122, 112] width 78 height 29
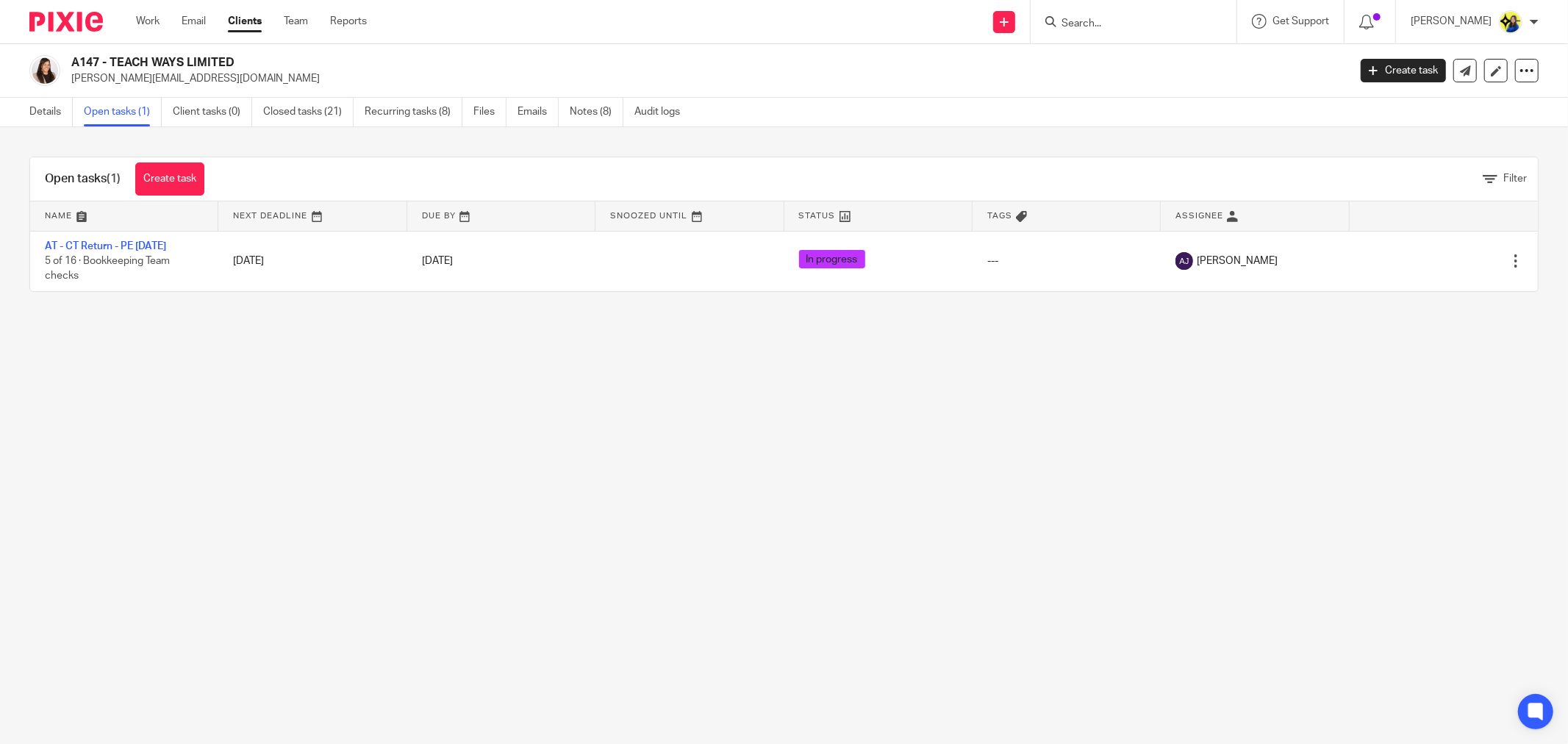
click at [214, 415] on main "A147 - TEACH WAYS LIMITED [PERSON_NAME][EMAIL_ADDRESS][DOMAIN_NAME] Create task…" at bounding box center [784, 372] width 1568 height 744
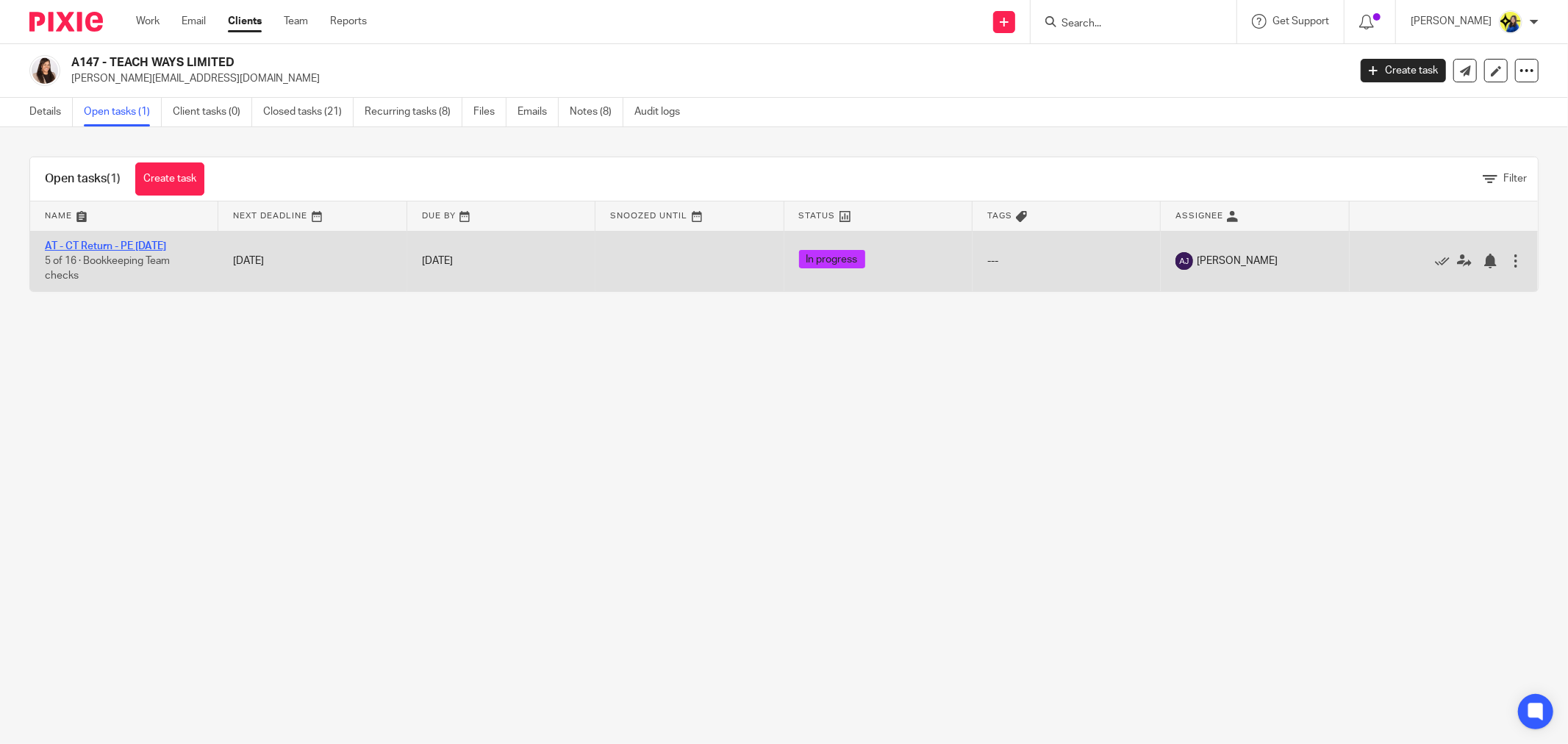
click at [133, 246] on link "AT - CT Return - PE [DATE]" at bounding box center [106, 246] width 122 height 10
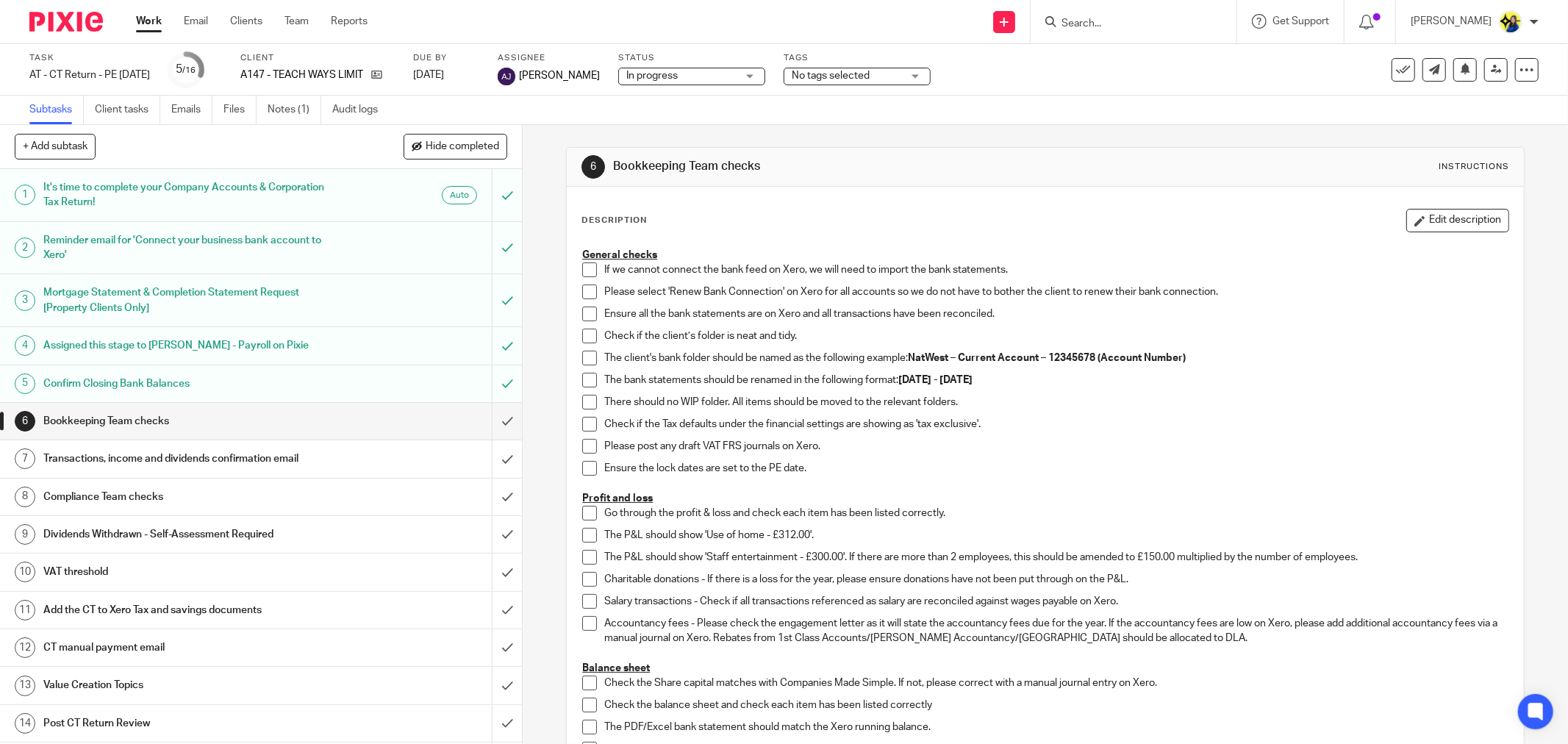
click at [544, 230] on div "6 Bookkeeping Team checks Instructions Description Edit description General che…" at bounding box center [1045, 434] width 1045 height 619
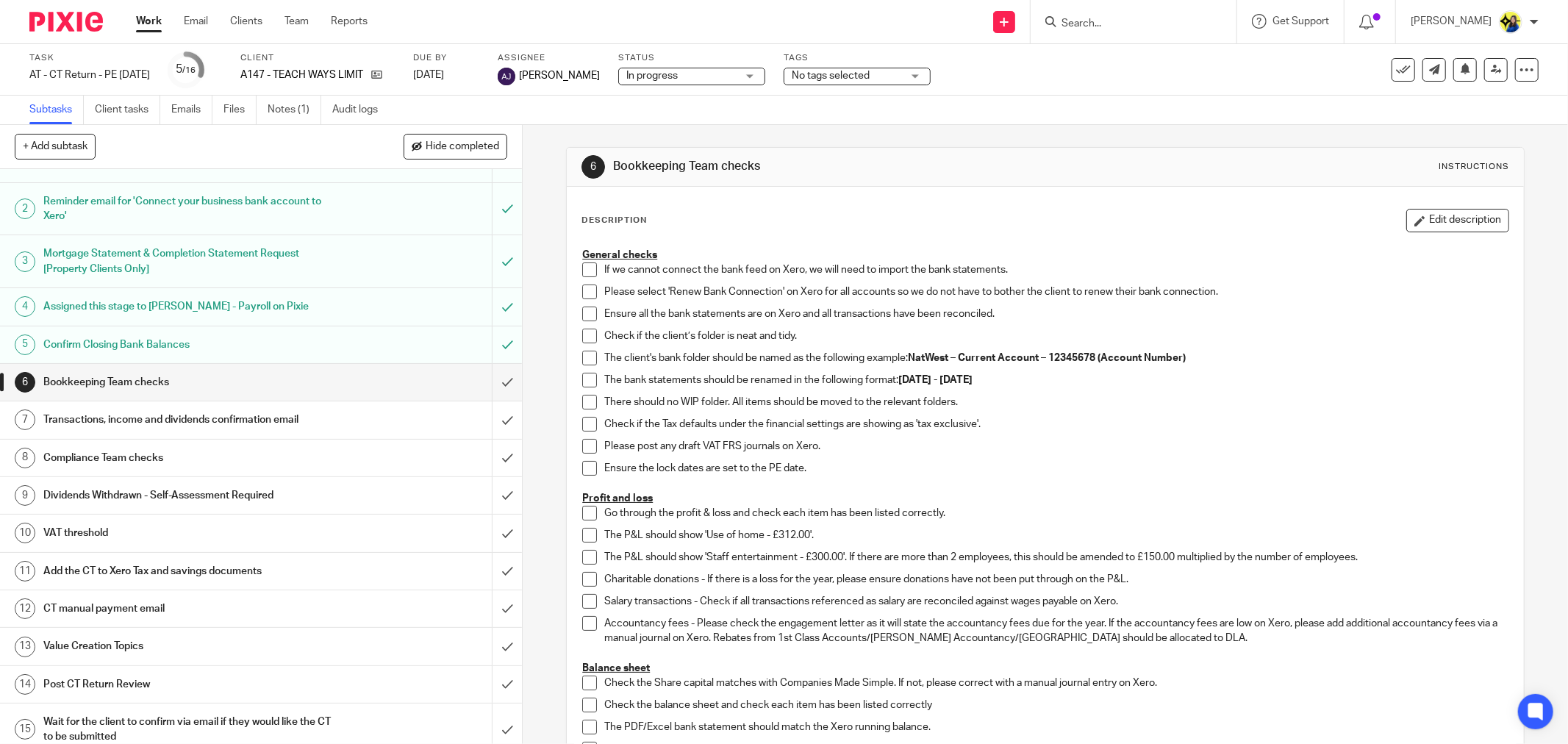
scroll to position [90, 0]
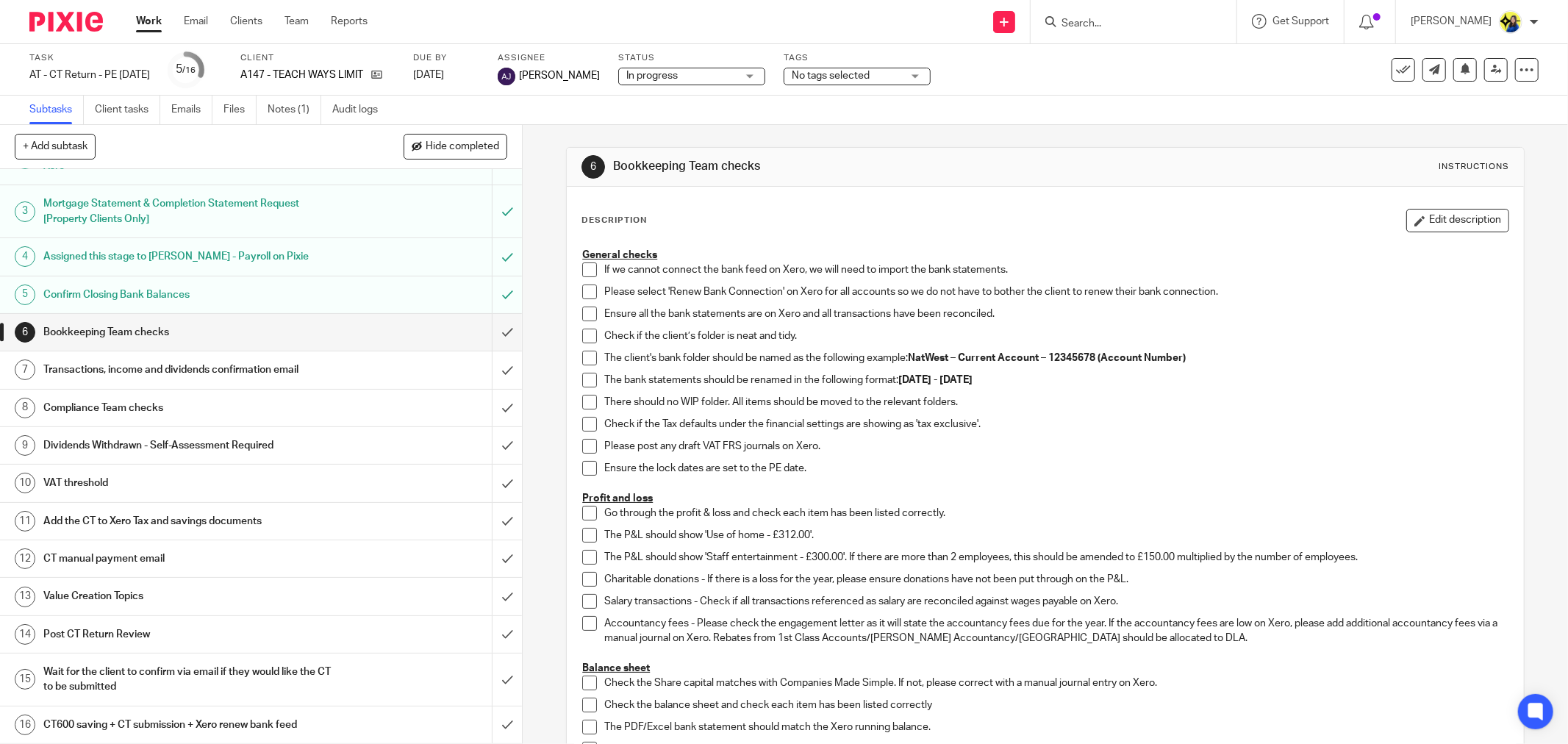
click at [135, 402] on h1 "Compliance Team checks" at bounding box center [188, 408] width 289 height 22
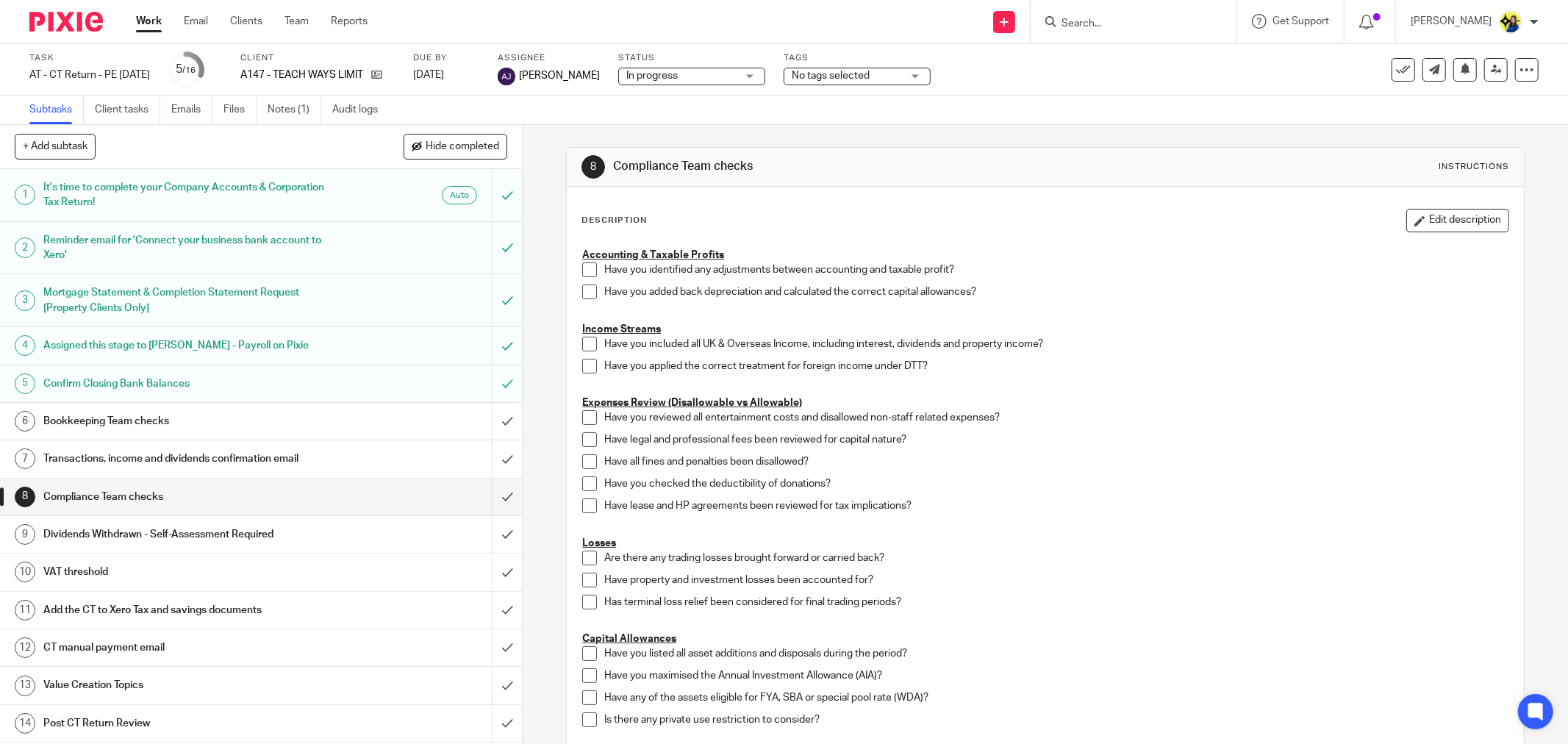
scroll to position [90, 0]
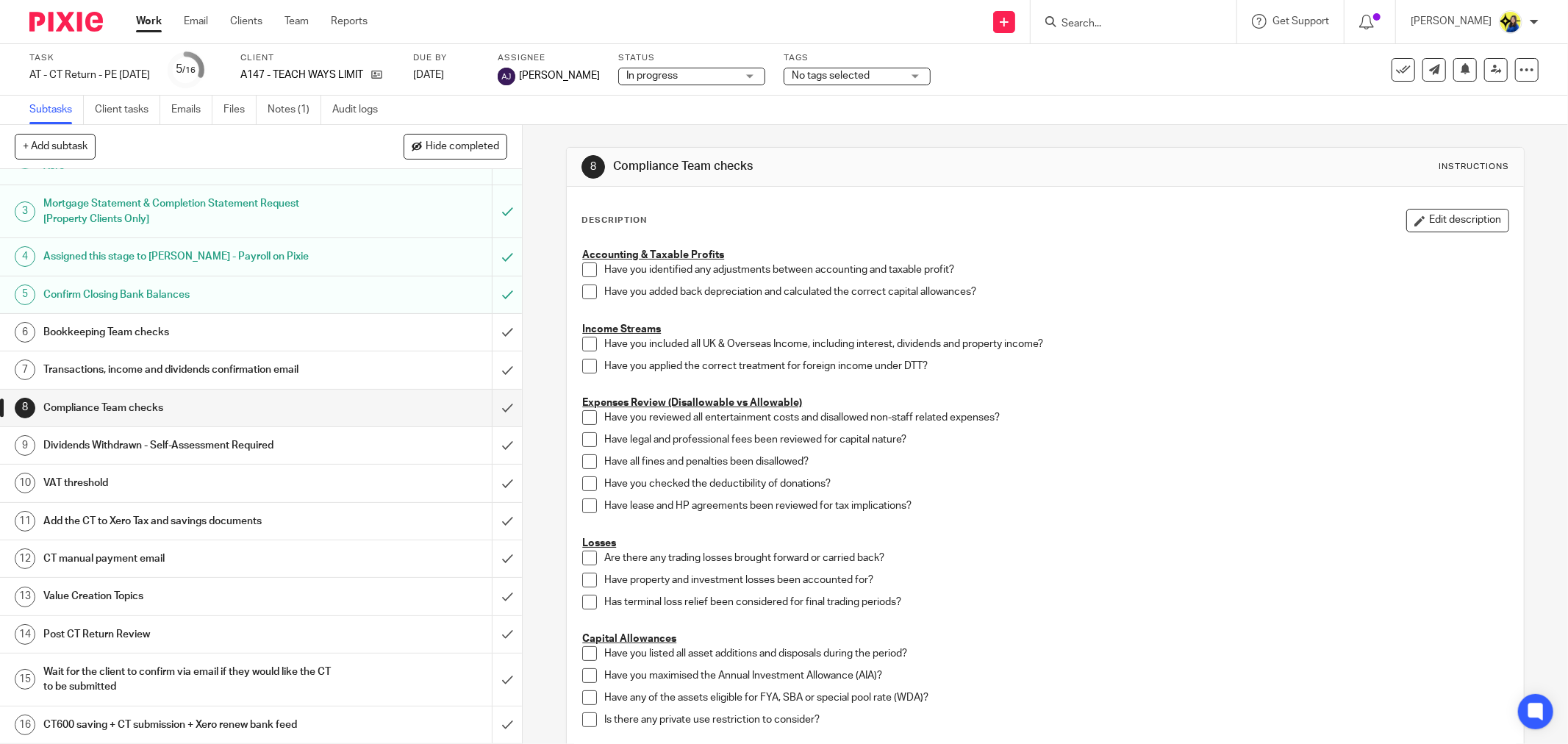
click at [111, 554] on h1 "CT manual payment email" at bounding box center [188, 559] width 289 height 22
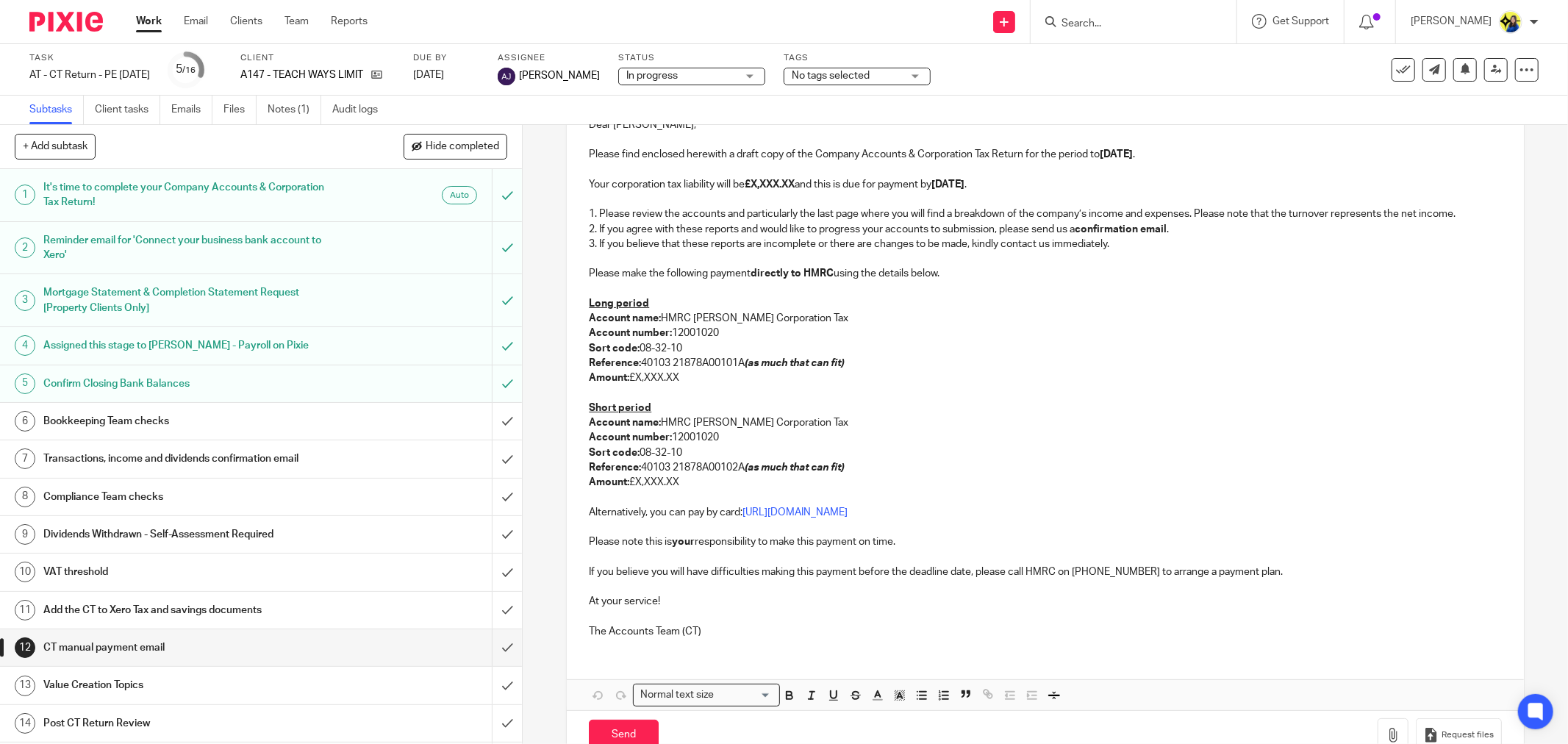
scroll to position [258, 0]
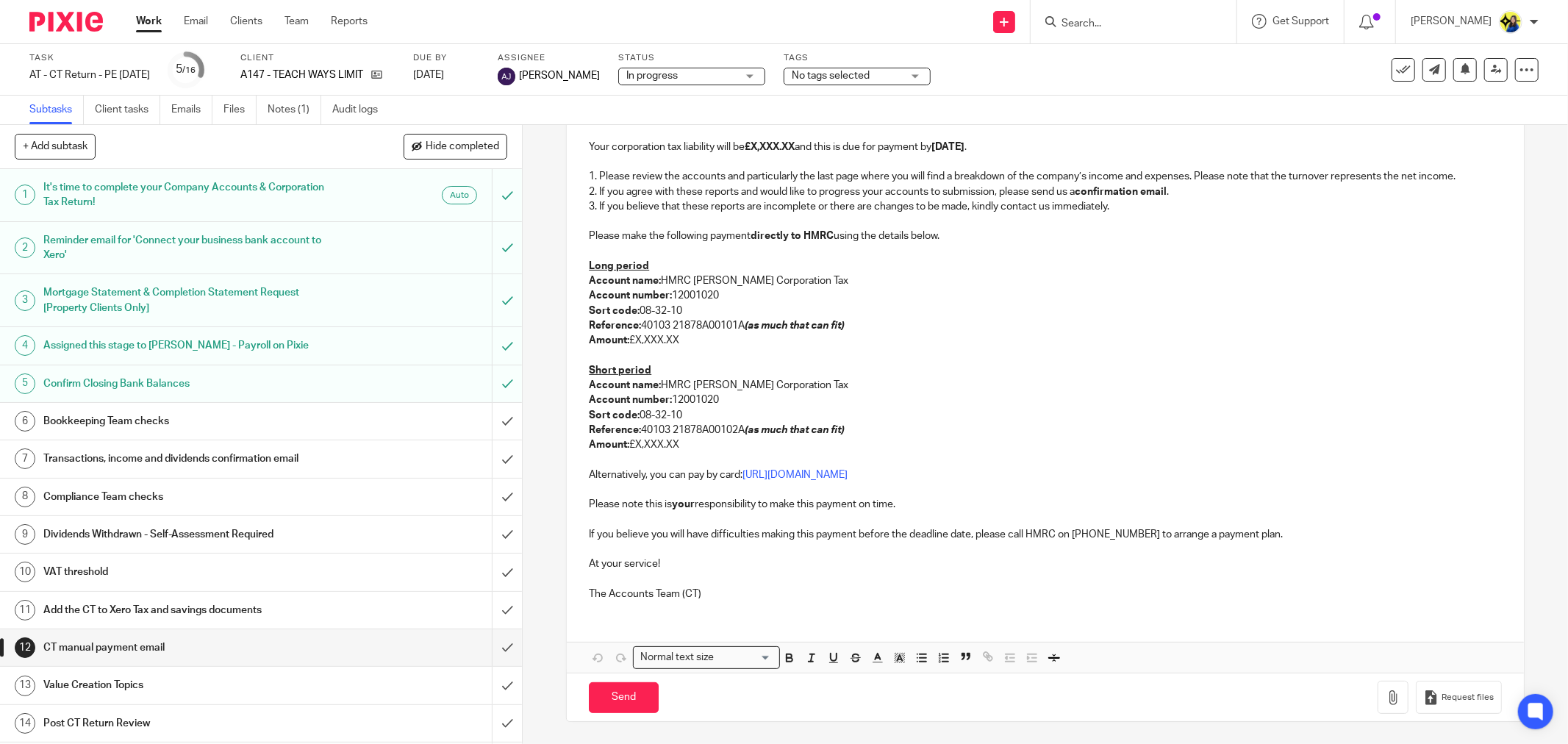
click at [1327, 577] on p at bounding box center [1045, 579] width 913 height 14
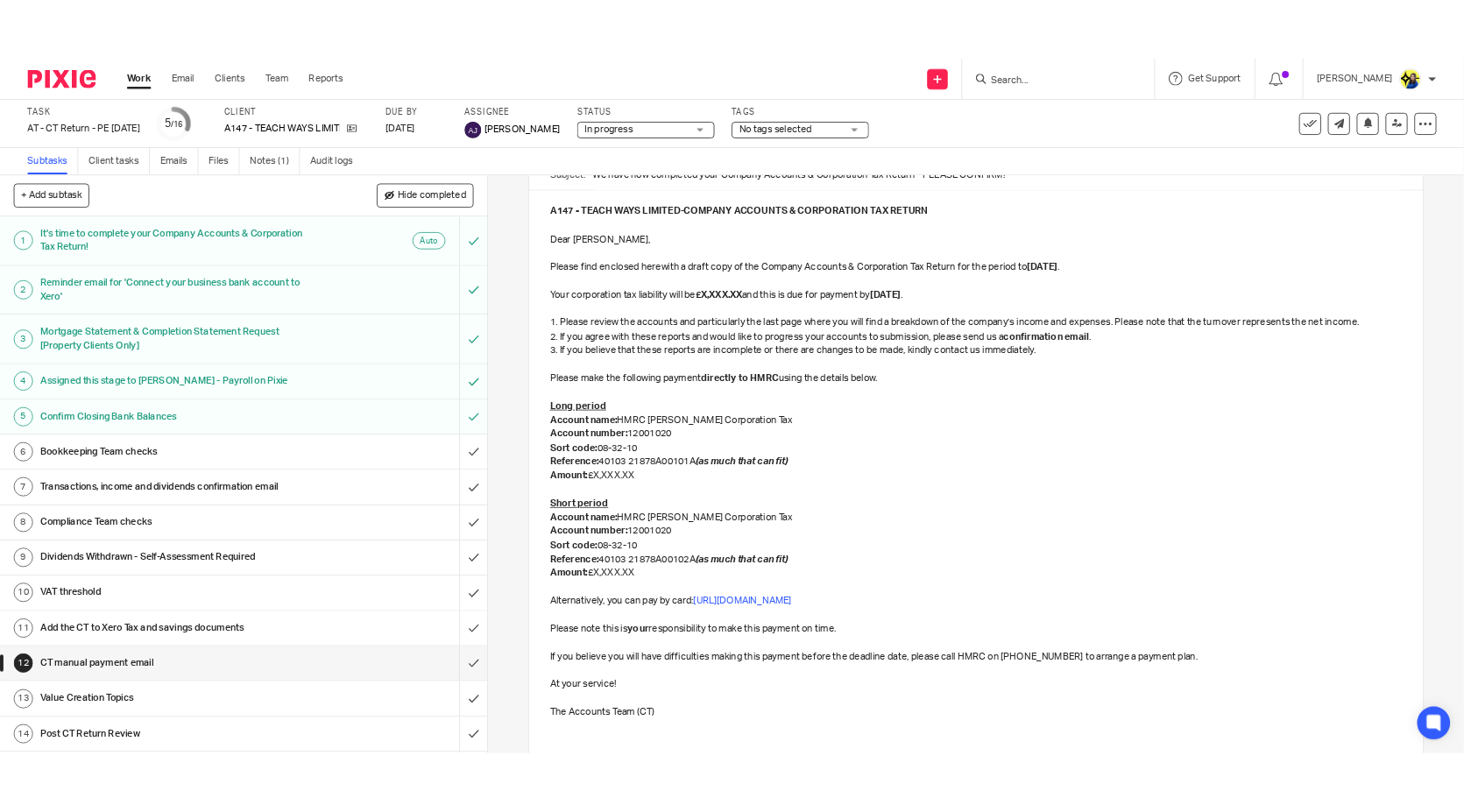
scroll to position [209, 0]
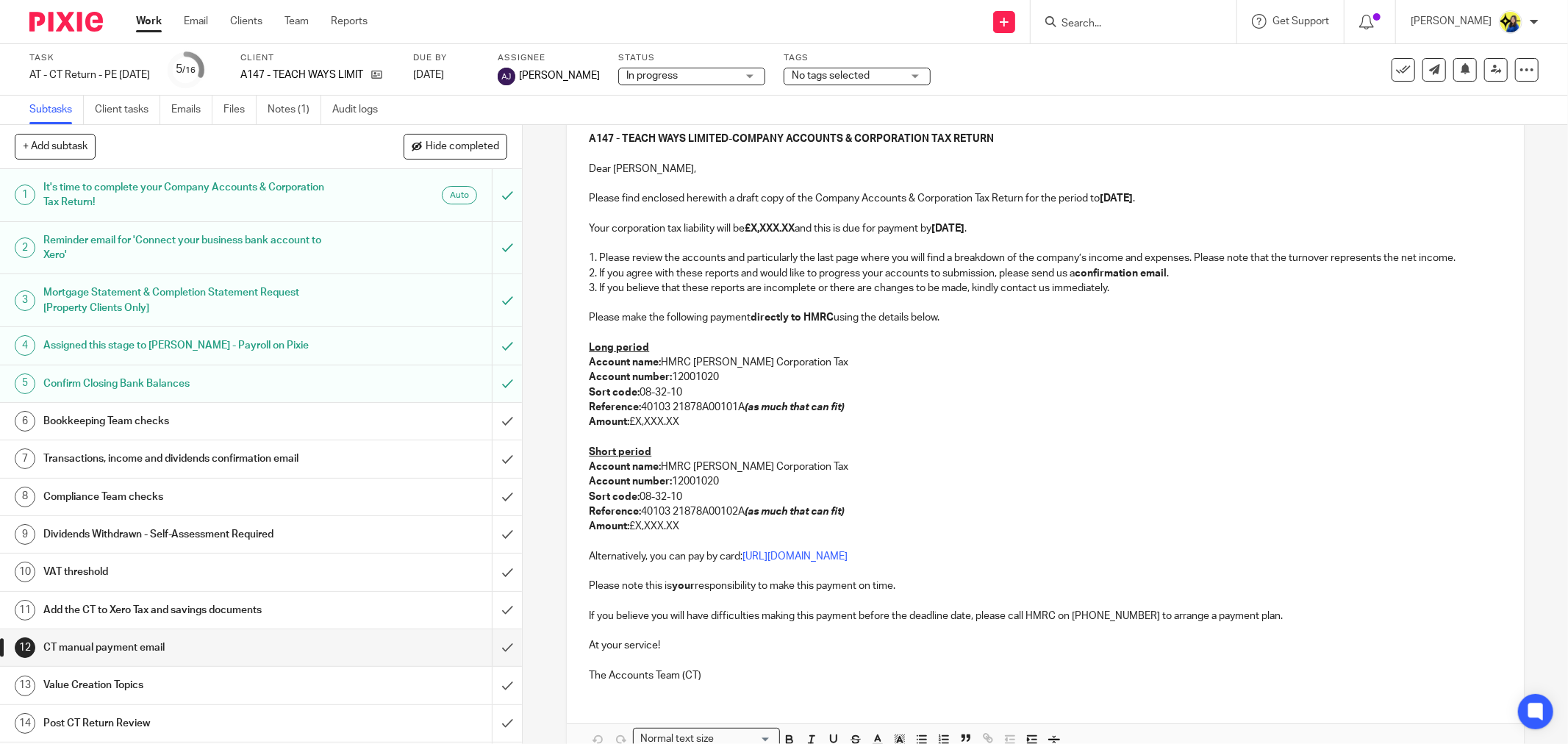
click at [544, 165] on div "12 CT manual payment email Manual email Secure the attachments in this message.…" at bounding box center [1045, 434] width 1045 height 619
click at [545, 156] on div "12 CT manual payment email Manual email Secure the attachments in this message.…" at bounding box center [1045, 434] width 1045 height 619
click at [545, 237] on div "12 CT manual payment email Manual email Secure the attachments in this message.…" at bounding box center [1045, 434] width 1045 height 619
click at [525, 245] on div "12 CT manual payment email Manual email Secure the attachments in this message.…" at bounding box center [1045, 434] width 1045 height 619
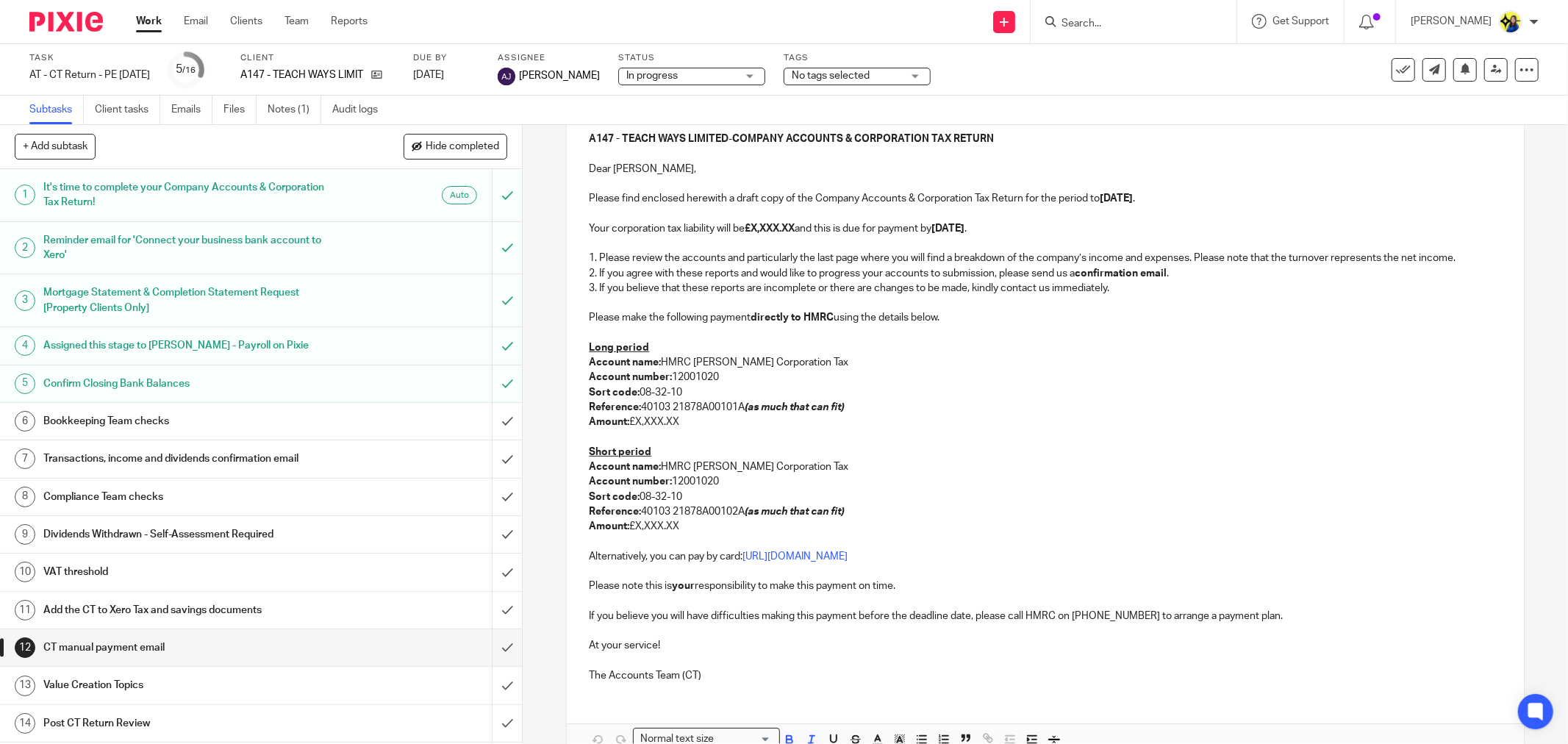
click at [1056, 512] on p "Reference: 40103 21878A00102A (as much that can fit)" at bounding box center [1045, 512] width 913 height 14
click at [561, 468] on div "12 CT manual payment email Manual email Secure the attachments in this message.…" at bounding box center [1045, 434] width 1045 height 619
click at [549, 456] on div "12 CT manual payment email Manual email Secure the attachments in this message.…" at bounding box center [1045, 434] width 1045 height 619
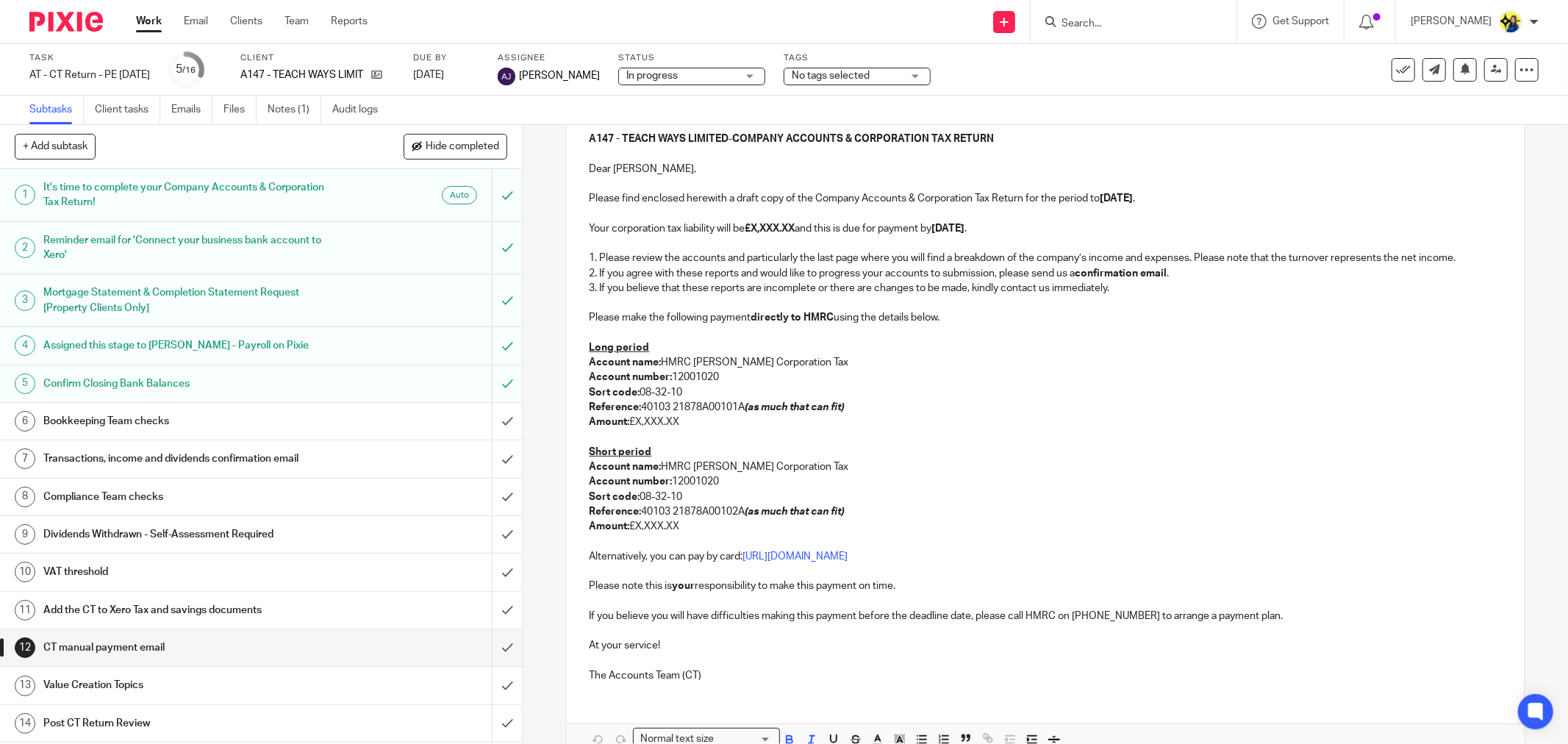
click at [1177, 25] on input "Search" at bounding box center [1126, 24] width 132 height 14
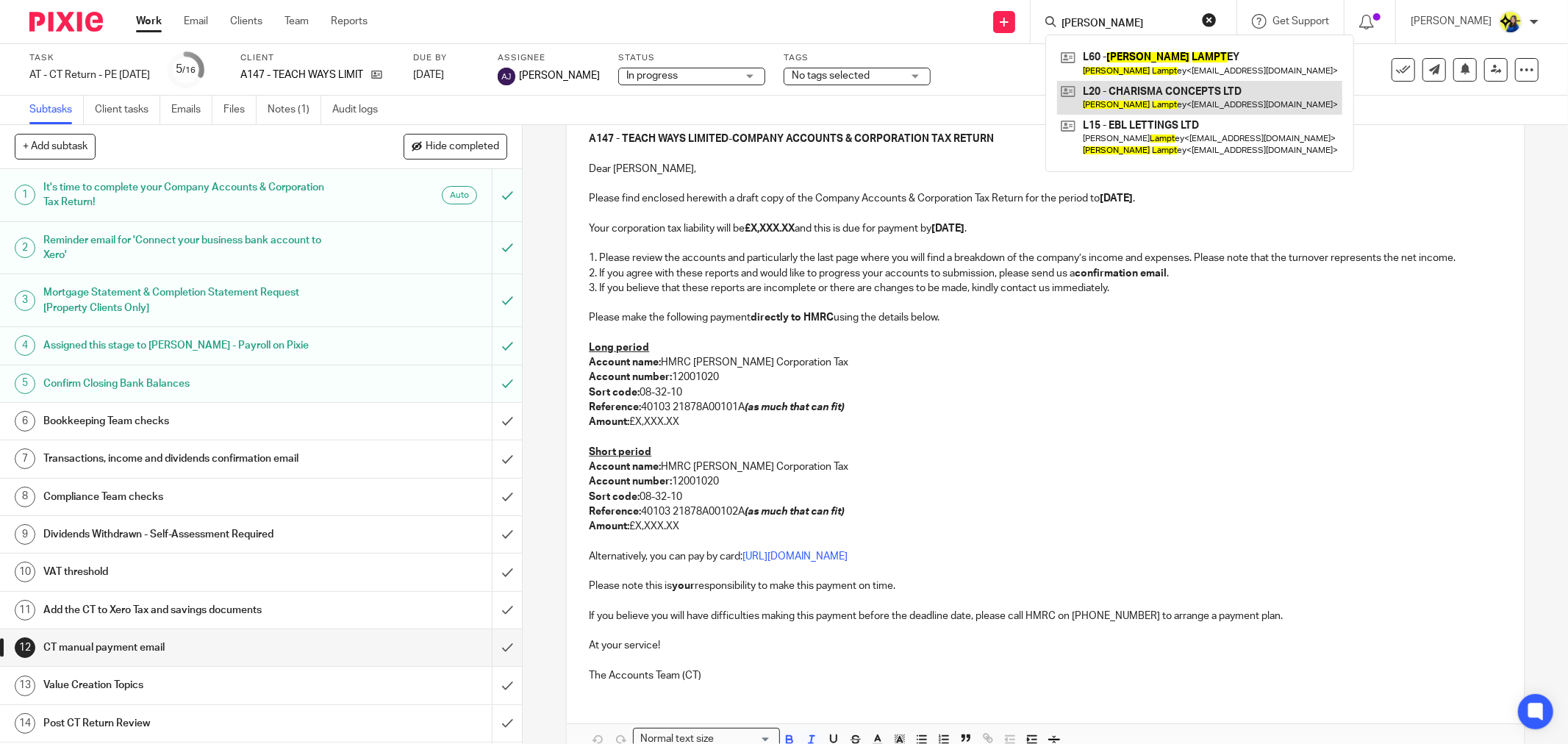
type input "benjamin lamps"
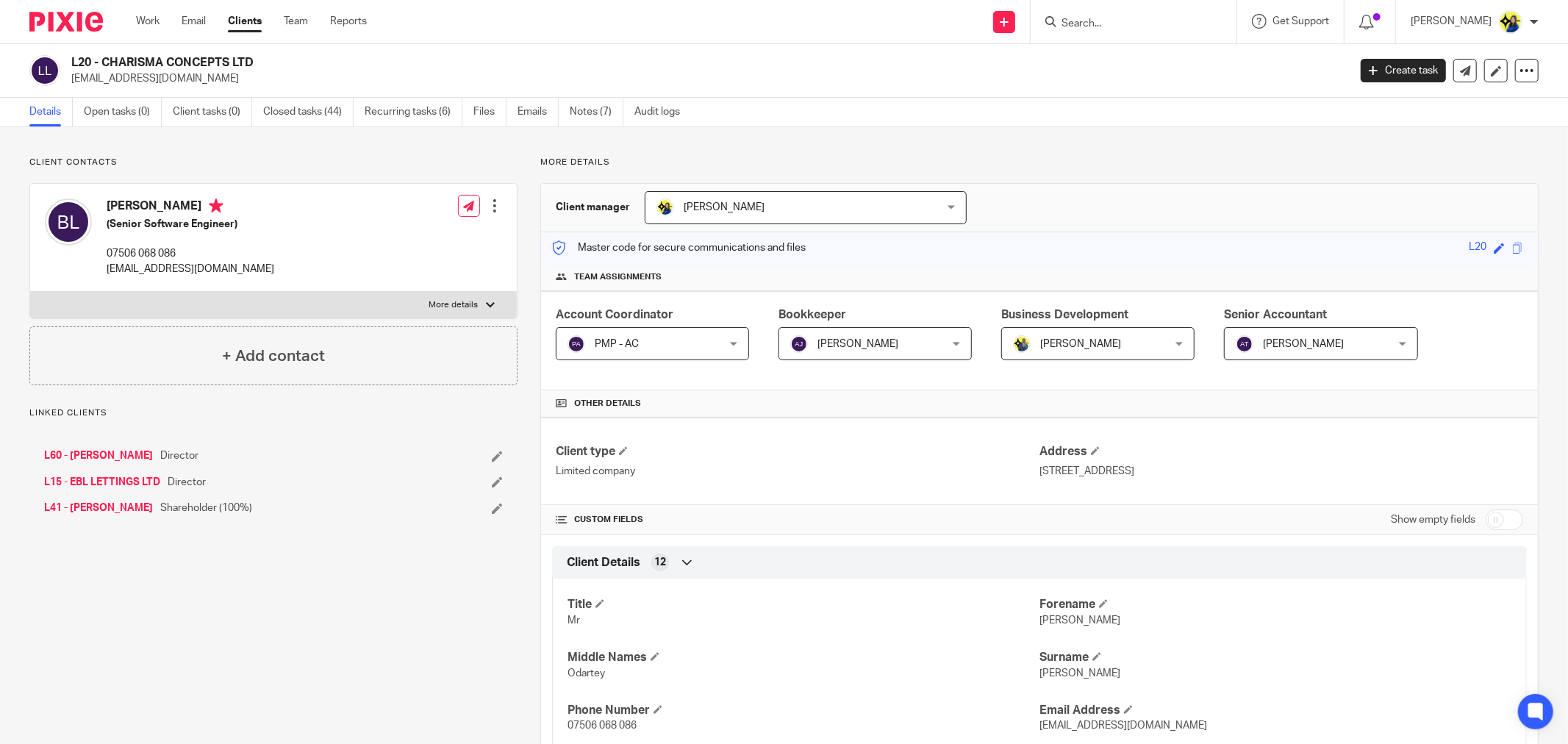
click at [192, 164] on p "Client contacts" at bounding box center [273, 162] width 488 height 12
drag, startPoint x: 107, startPoint y: 221, endPoint x: 205, endPoint y: 224, distance: 98.0
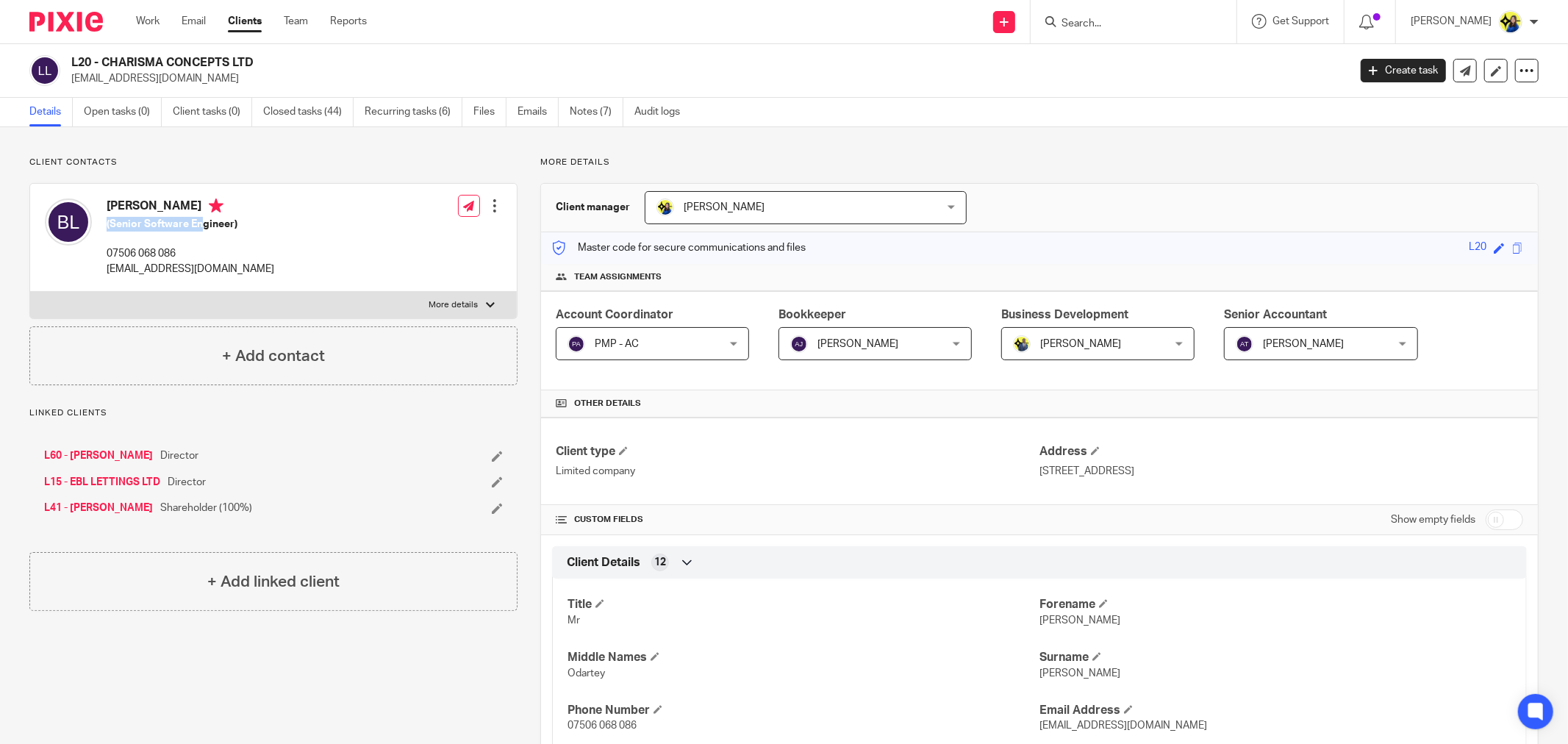
click at [205, 224] on h5 "(Senior Software Engineer)" at bounding box center [190, 224] width 168 height 14
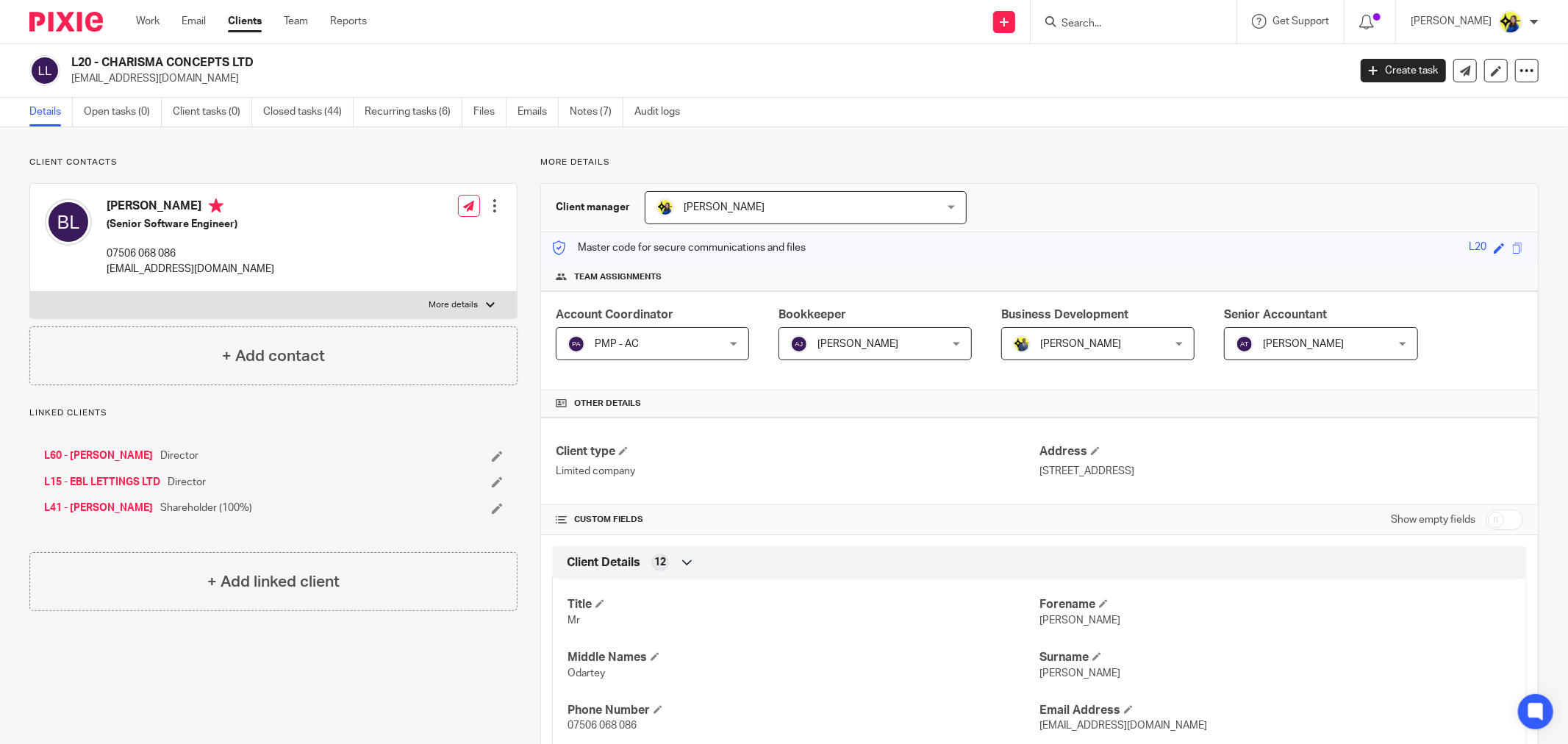
click at [258, 173] on div "Client contacts Benjamin Lamptey (Senior Software Engineer) 07506 068 086 benla…" at bounding box center [273, 271] width 488 height 229
click at [140, 457] on link "L60 - BENJAMIN LAMPTEY" at bounding box center [98, 456] width 109 height 14
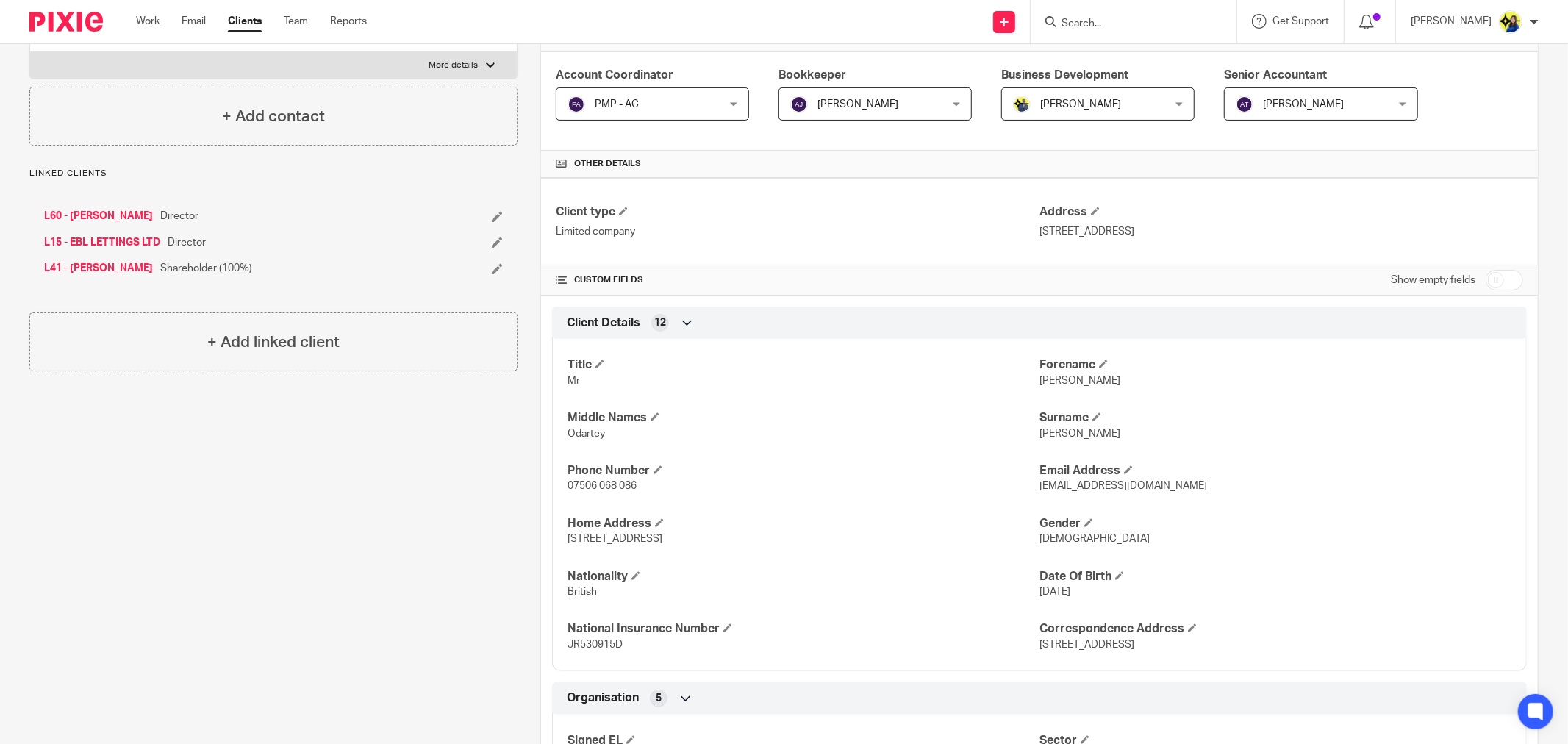
scroll to position [408, 0]
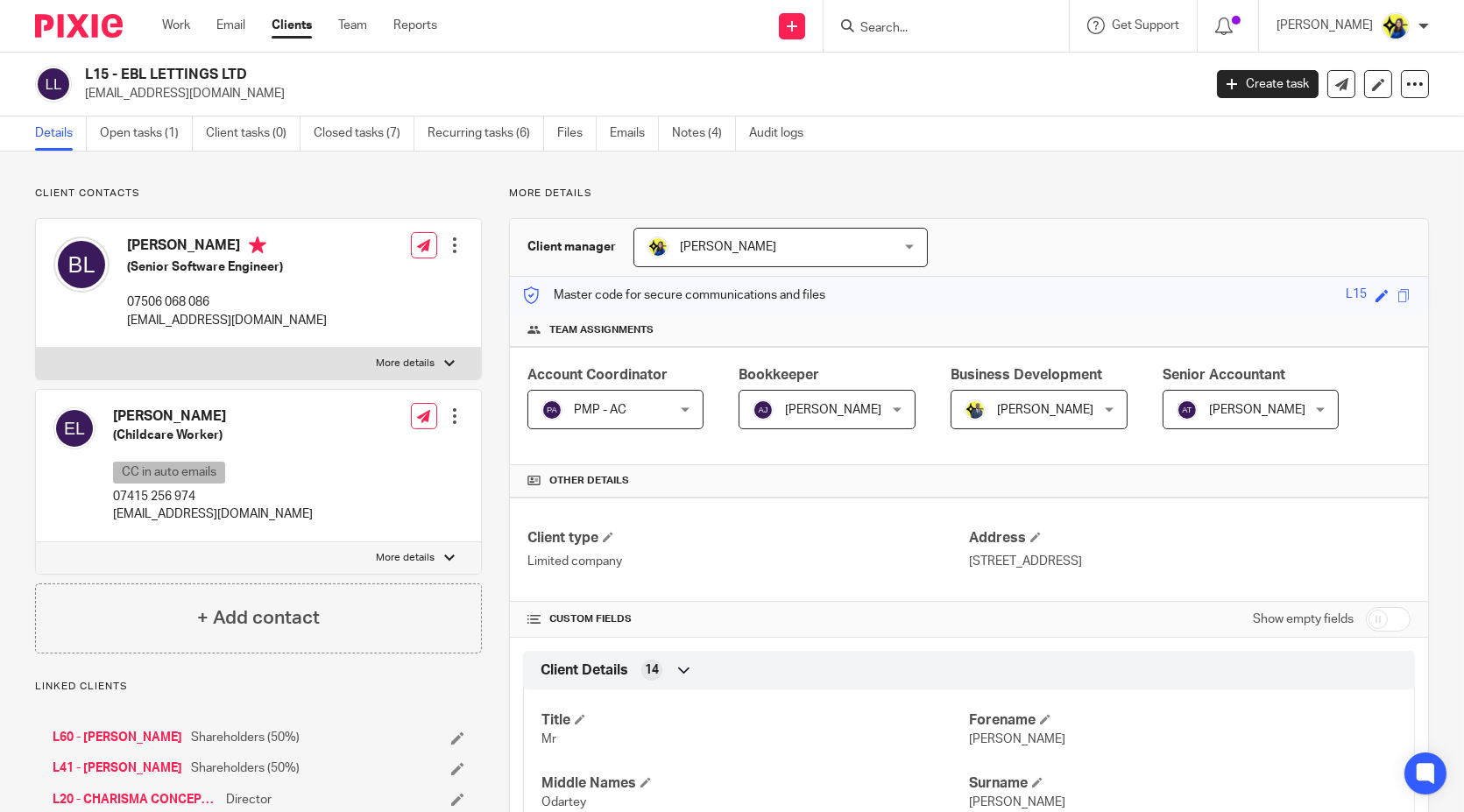
click at [957, 27] on input "Search" at bounding box center [937, 29] width 157 height 16
type input "s3"
drag, startPoint x: 939, startPoint y: 34, endPoint x: 799, endPoint y: 38, distance: 140.1
click at [799, 38] on div "Send new email Create task Add client Request signature s3 S3 - ITISEE LTD [PER…" at bounding box center [964, 26] width 1001 height 51
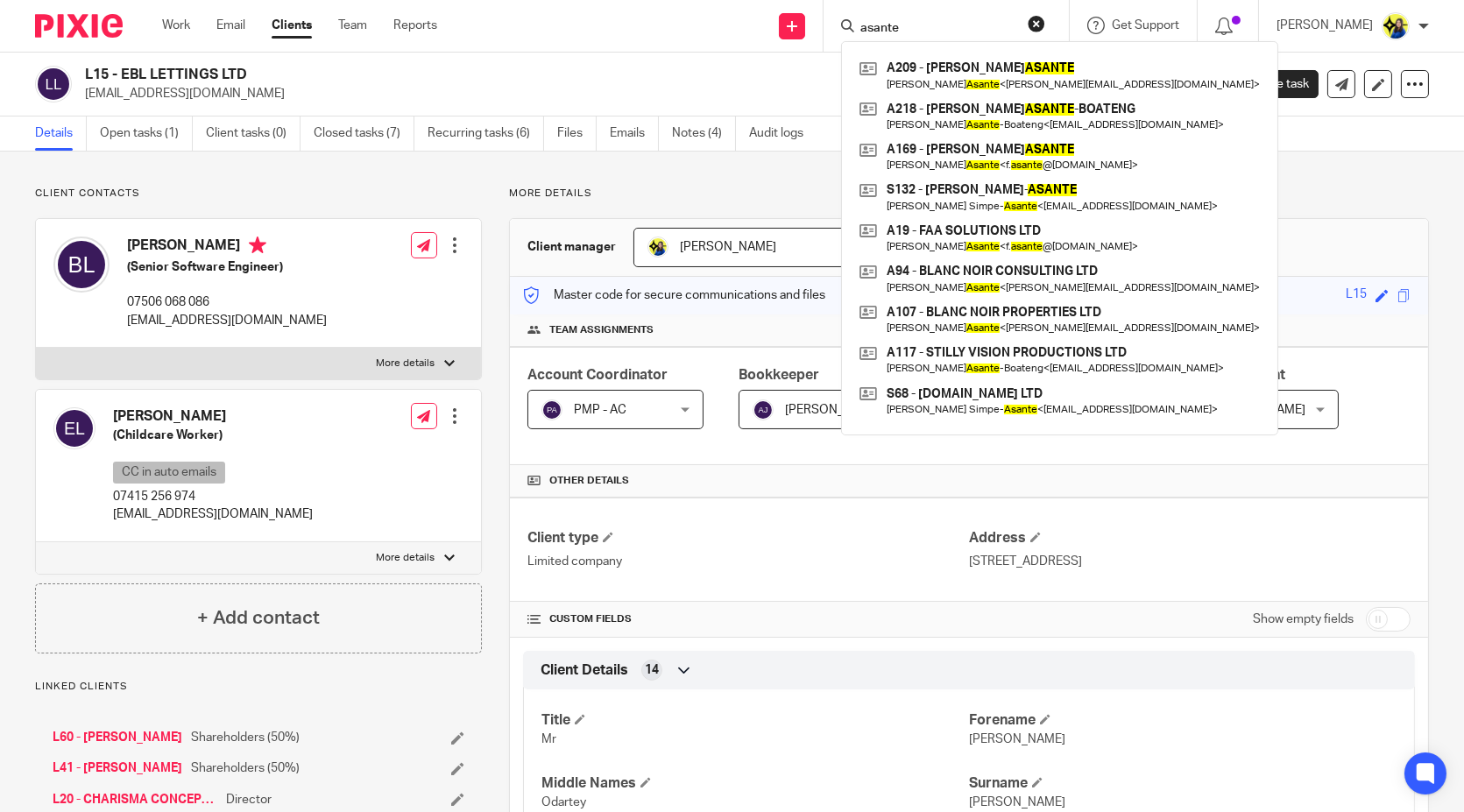
type input "asante"
drag, startPoint x: 977, startPoint y: 27, endPoint x: 756, endPoint y: 18, distance: 221.2
click at [756, 18] on div "Send new email Create task Add client Request signature asante A209 - [PERSON_N…" at bounding box center [964, 26] width 1001 height 51
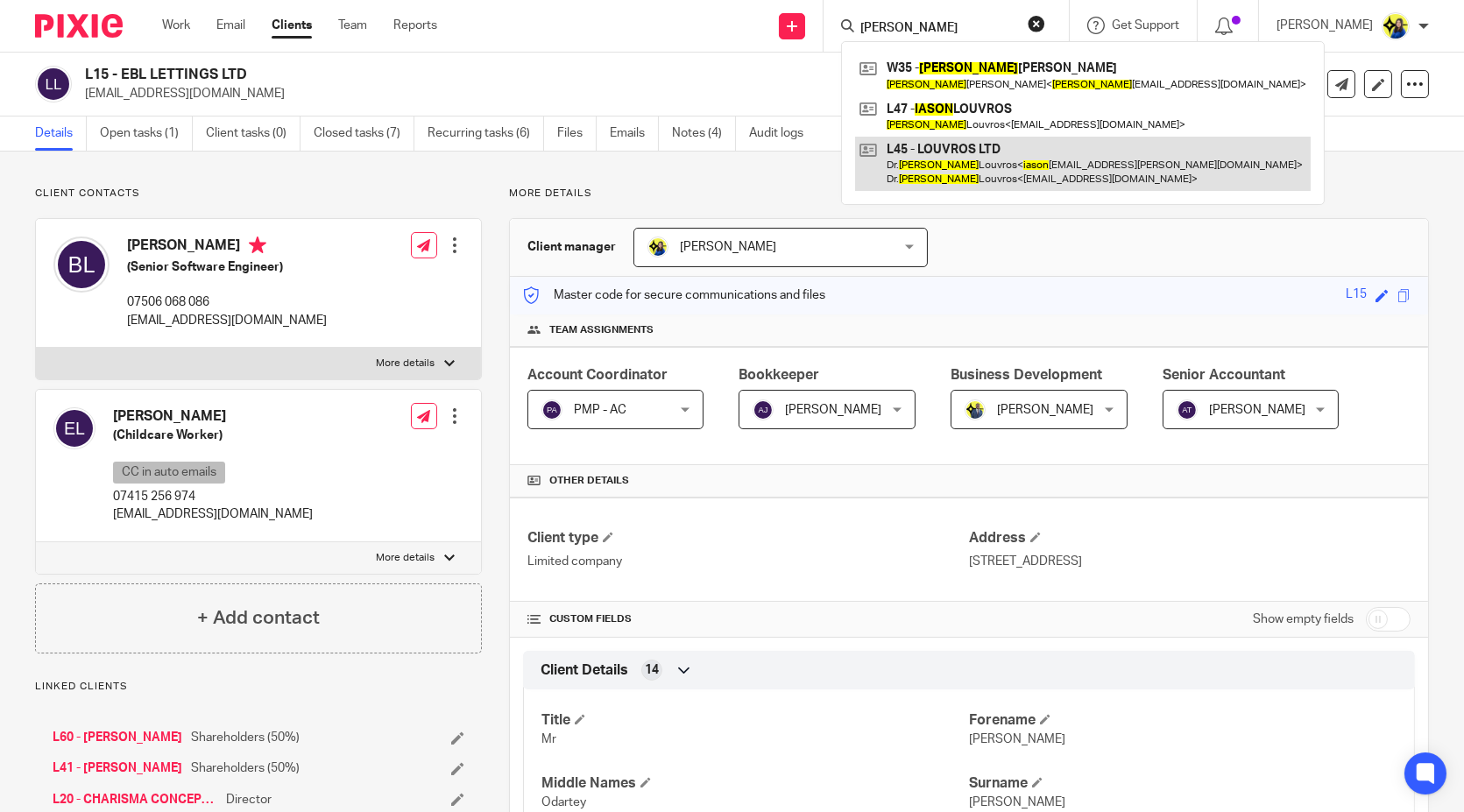
type input "[PERSON_NAME]"
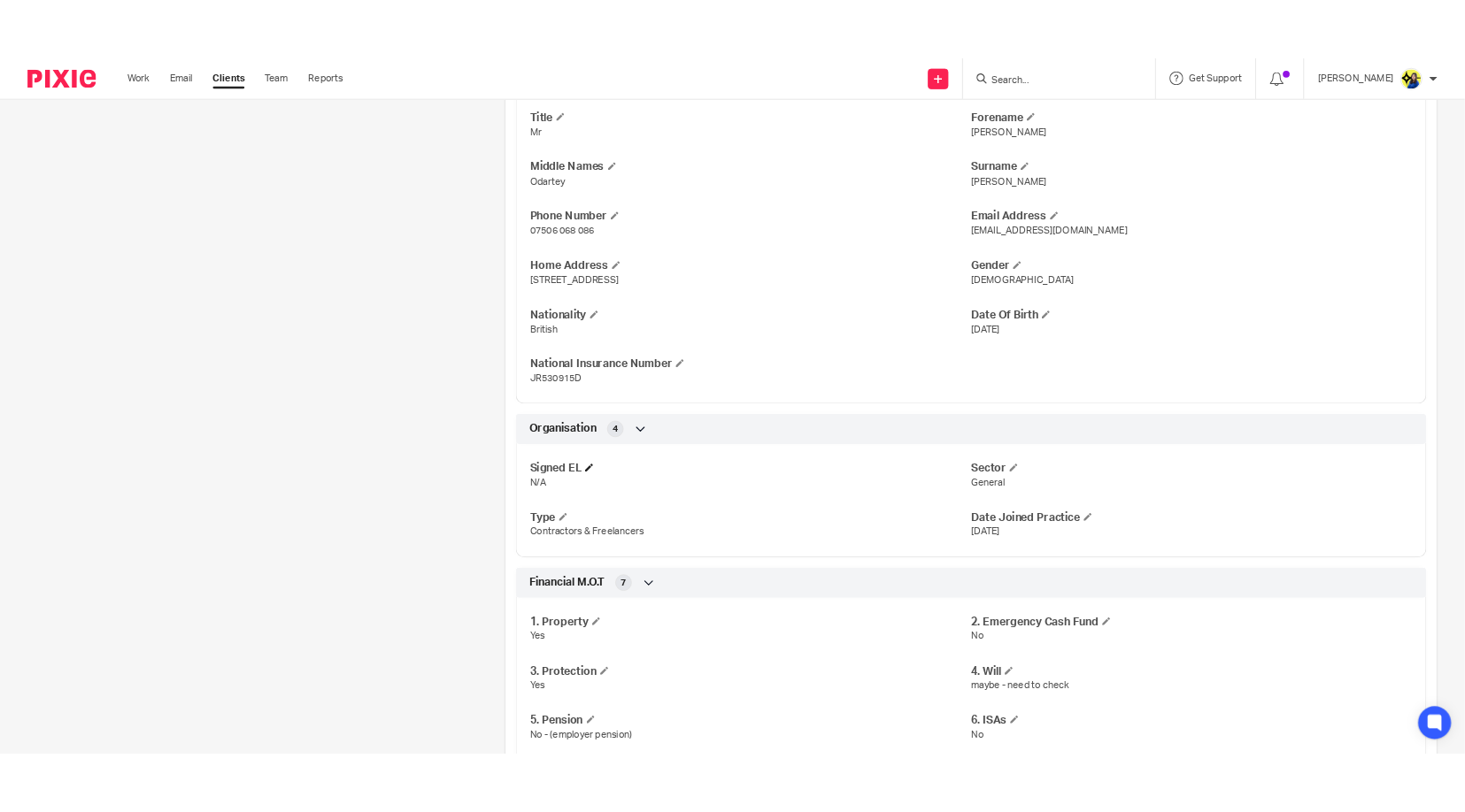
scroll to position [826, 0]
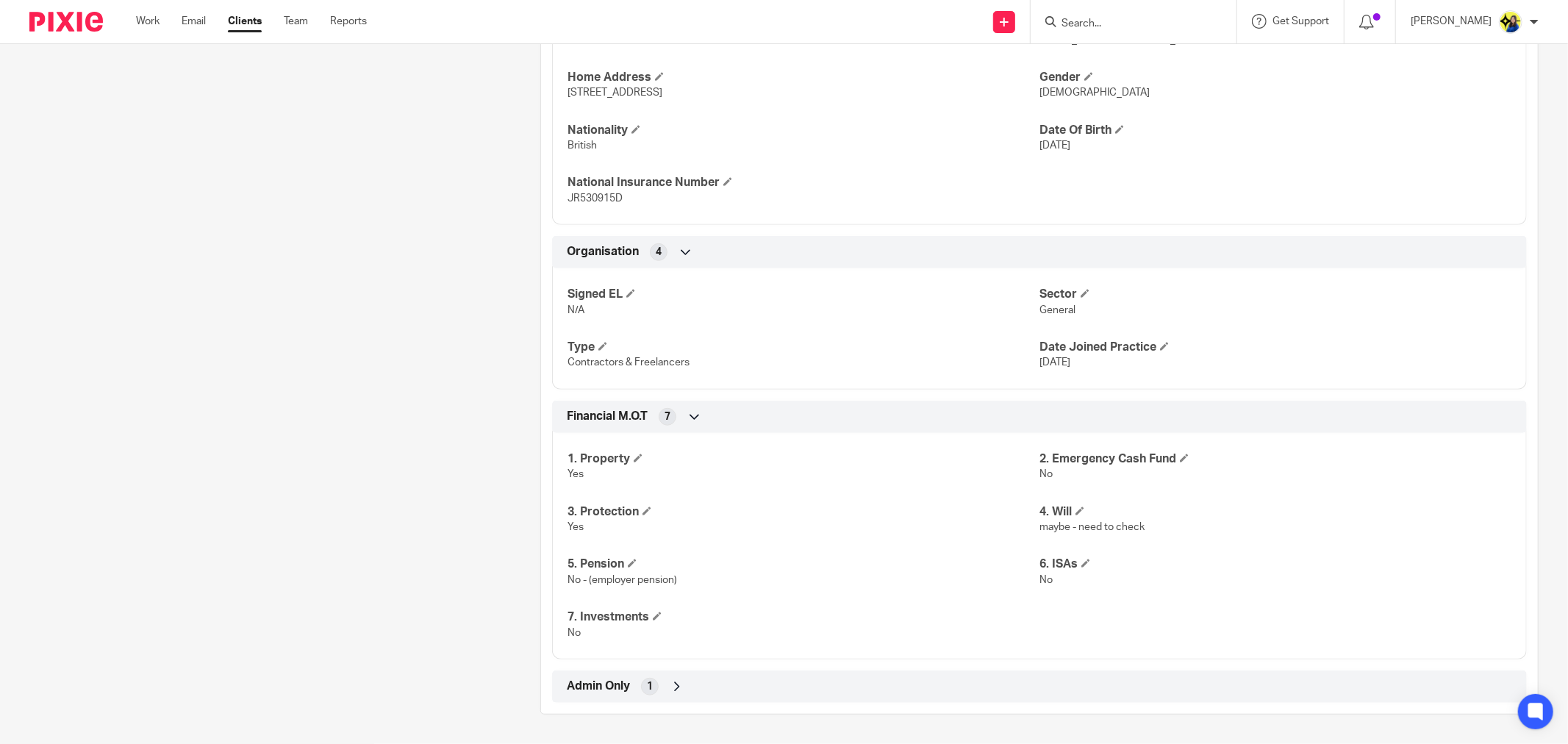
click at [409, 465] on div "Client contacts [PERSON_NAME] (Senior Software Engineer) 07506 068 086 [EMAIL_A…" at bounding box center [261, 93] width 511 height 1245
click at [415, 502] on div "Client contacts [PERSON_NAME] (Senior Software Engineer) 07506 068 086 [EMAIL_A…" at bounding box center [261, 93] width 511 height 1245
click at [433, 562] on div "Client contacts [PERSON_NAME] (Senior Software Engineer) 07506 068 086 [EMAIL_A…" at bounding box center [261, 93] width 511 height 1245
click at [428, 548] on div "Client contacts [PERSON_NAME] (Senior Software Engineer) 07506 068 086 [EMAIL_A…" at bounding box center [261, 93] width 511 height 1245
click at [454, 570] on div "Client contacts [PERSON_NAME] (Senior Software Engineer) 07506 068 086 [EMAIL_A…" at bounding box center [261, 93] width 511 height 1245
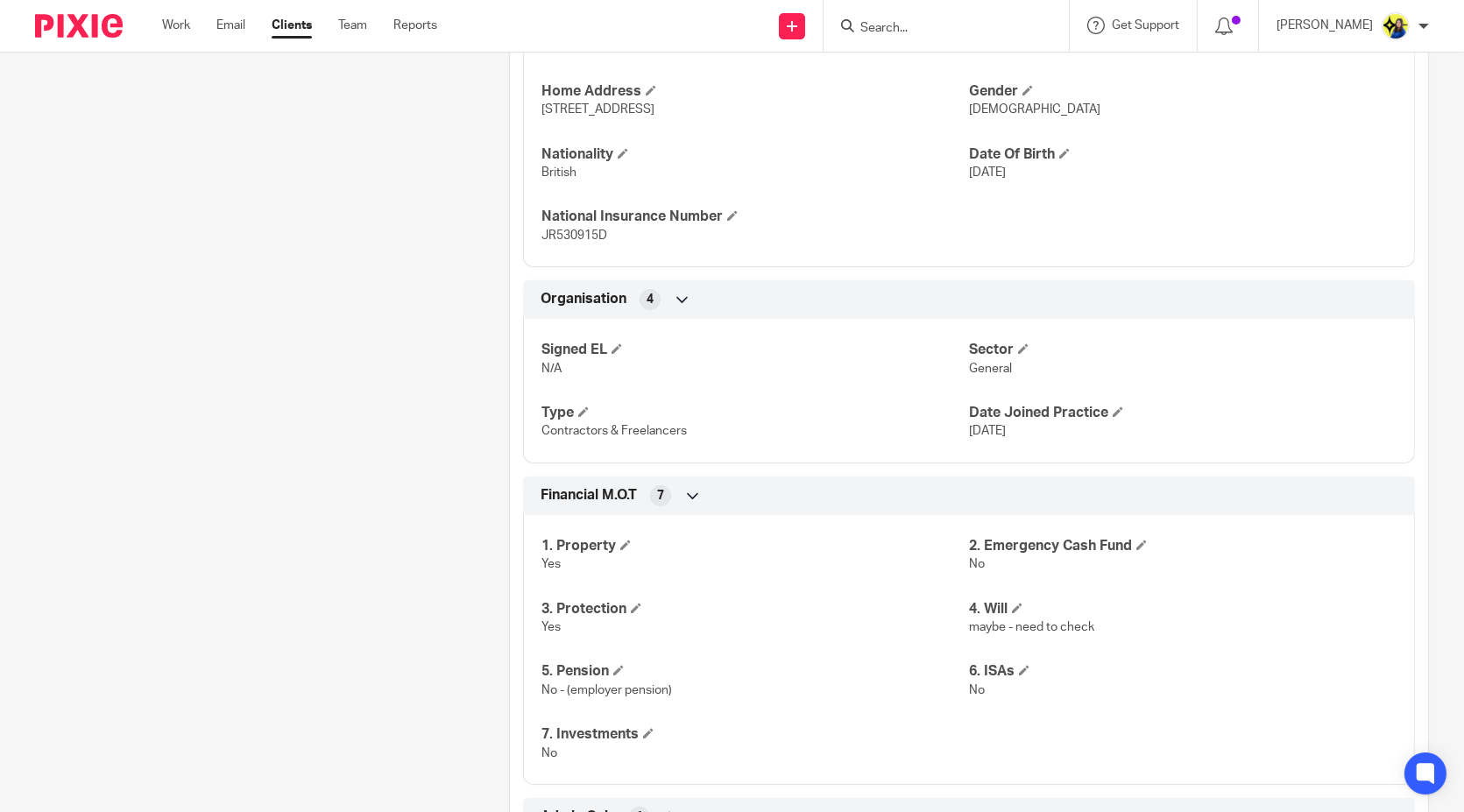
click at [295, 355] on div "Client contacts [PERSON_NAME] (Senior Software Engineer) 07506 068 086 [EMAIL_A…" at bounding box center [244, 110] width 474 height 1483
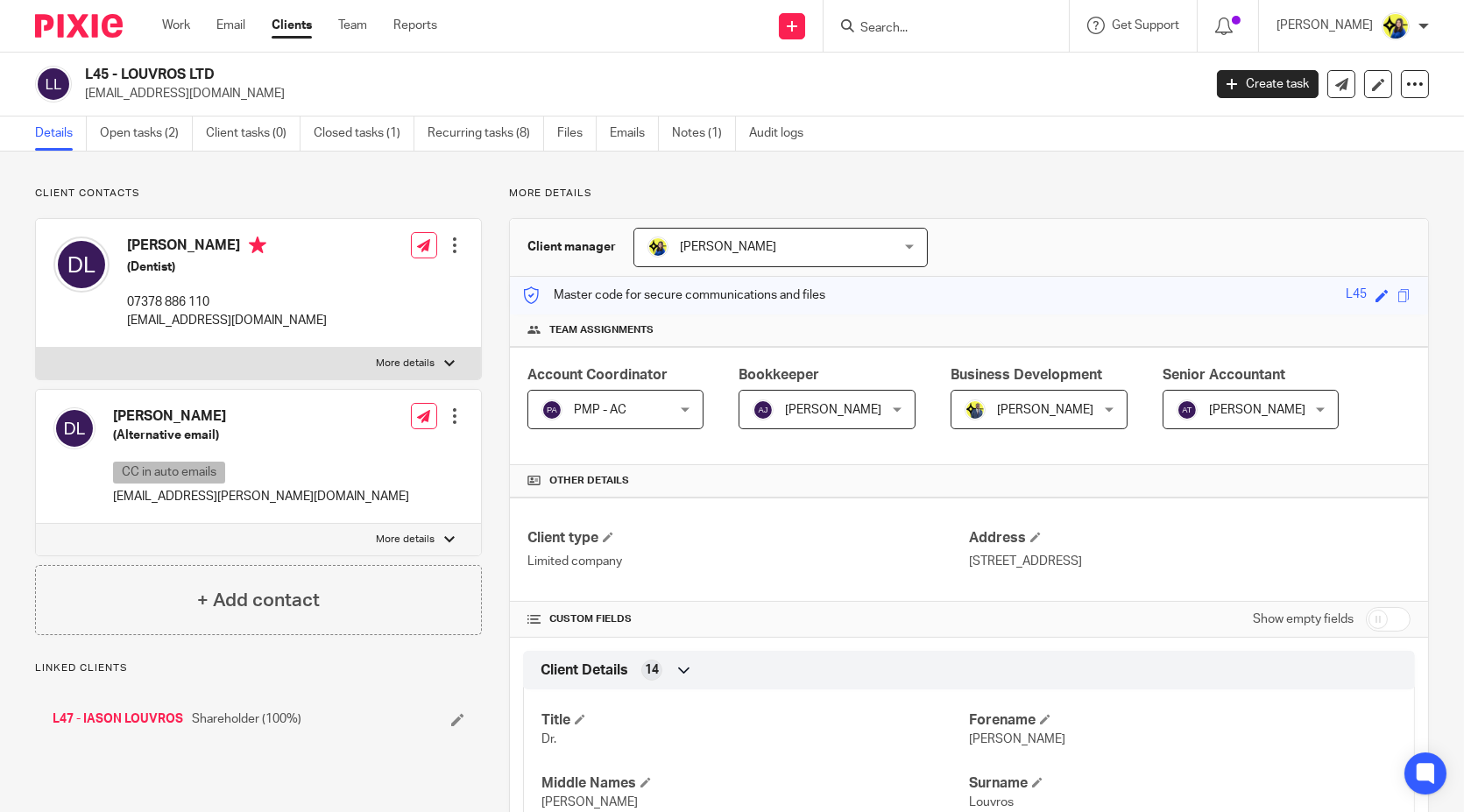
drag, startPoint x: 123, startPoint y: 74, endPoint x: 230, endPoint y: 81, distance: 107.2
click at [230, 81] on h2 "L45 - LOUVROS LTD" at bounding box center [527, 74] width 885 height 18
copy h2 "LOUVROS LTD"
click at [942, 28] on input "Search" at bounding box center [937, 29] width 157 height 16
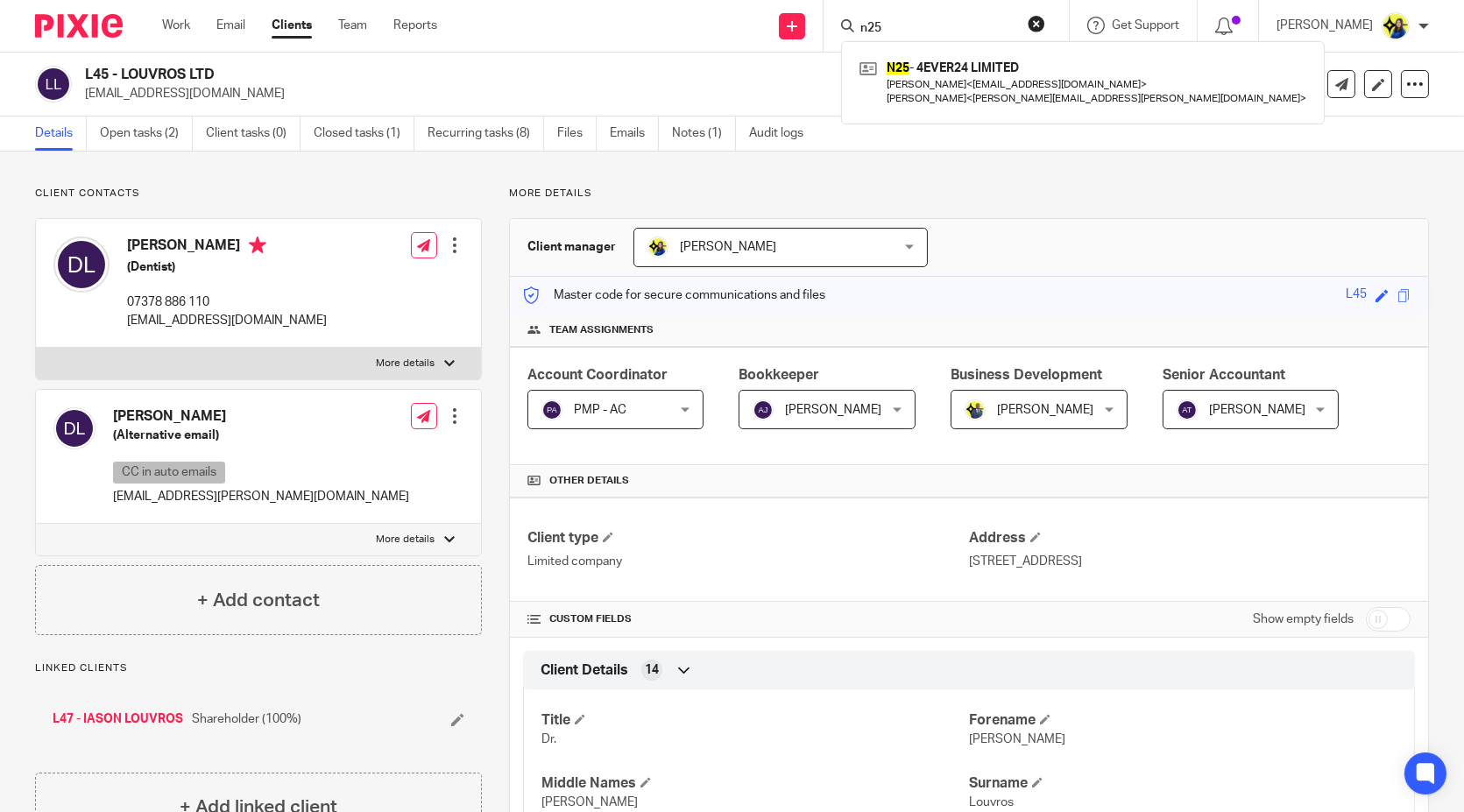
type input "n25"
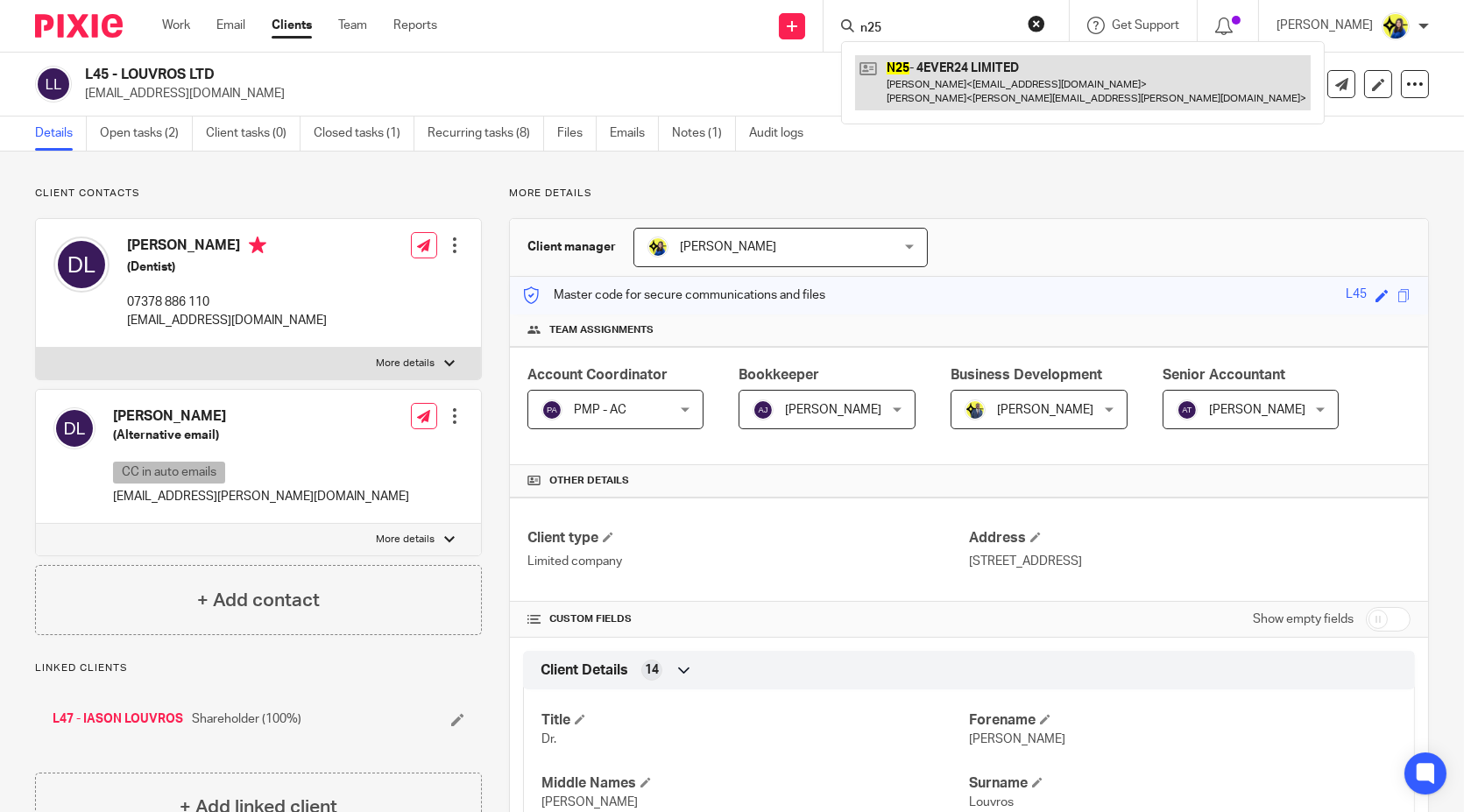
click at [966, 87] on link at bounding box center [1083, 82] width 456 height 54
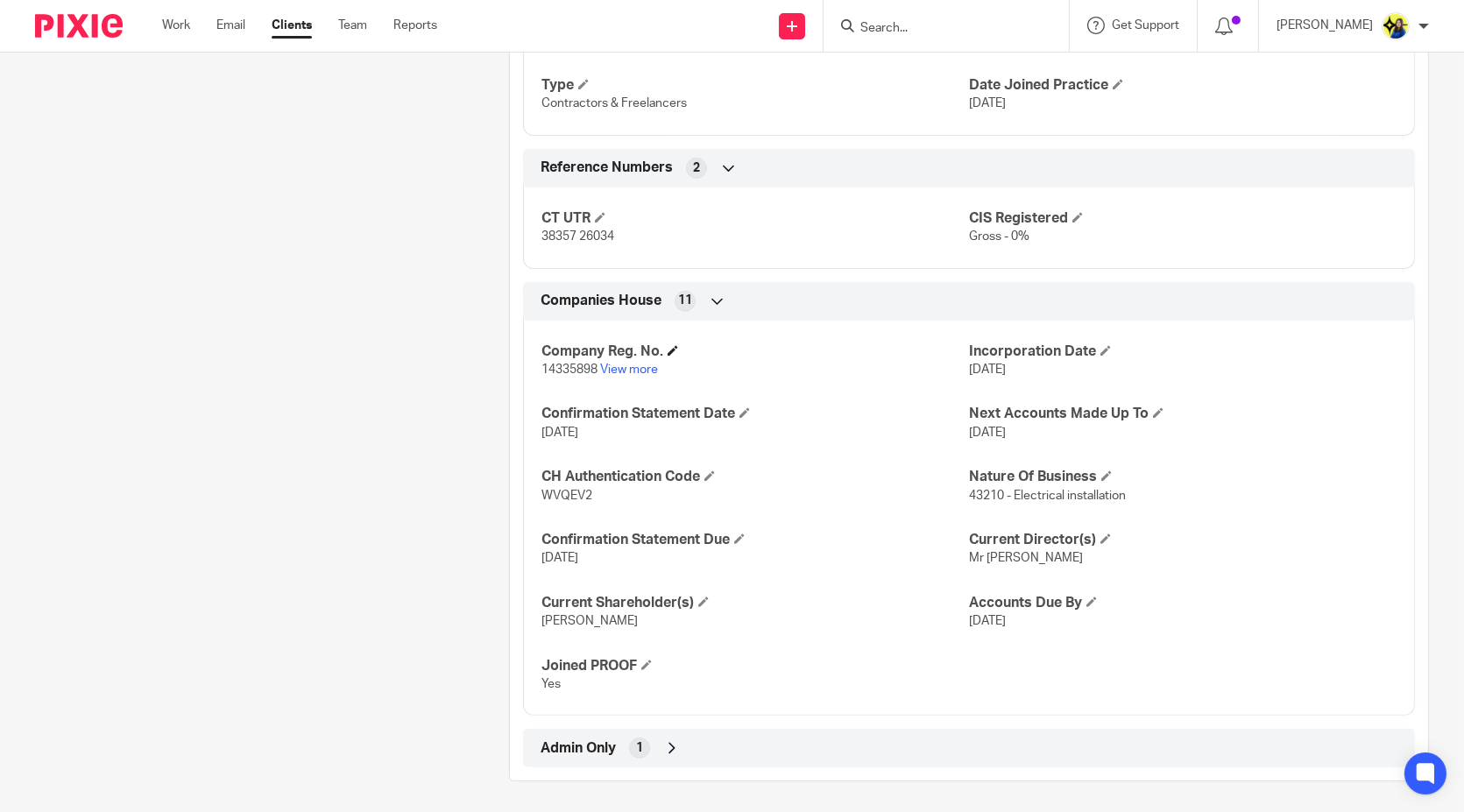
scroll to position [1147, 0]
click at [643, 364] on link "View more" at bounding box center [629, 370] width 58 height 12
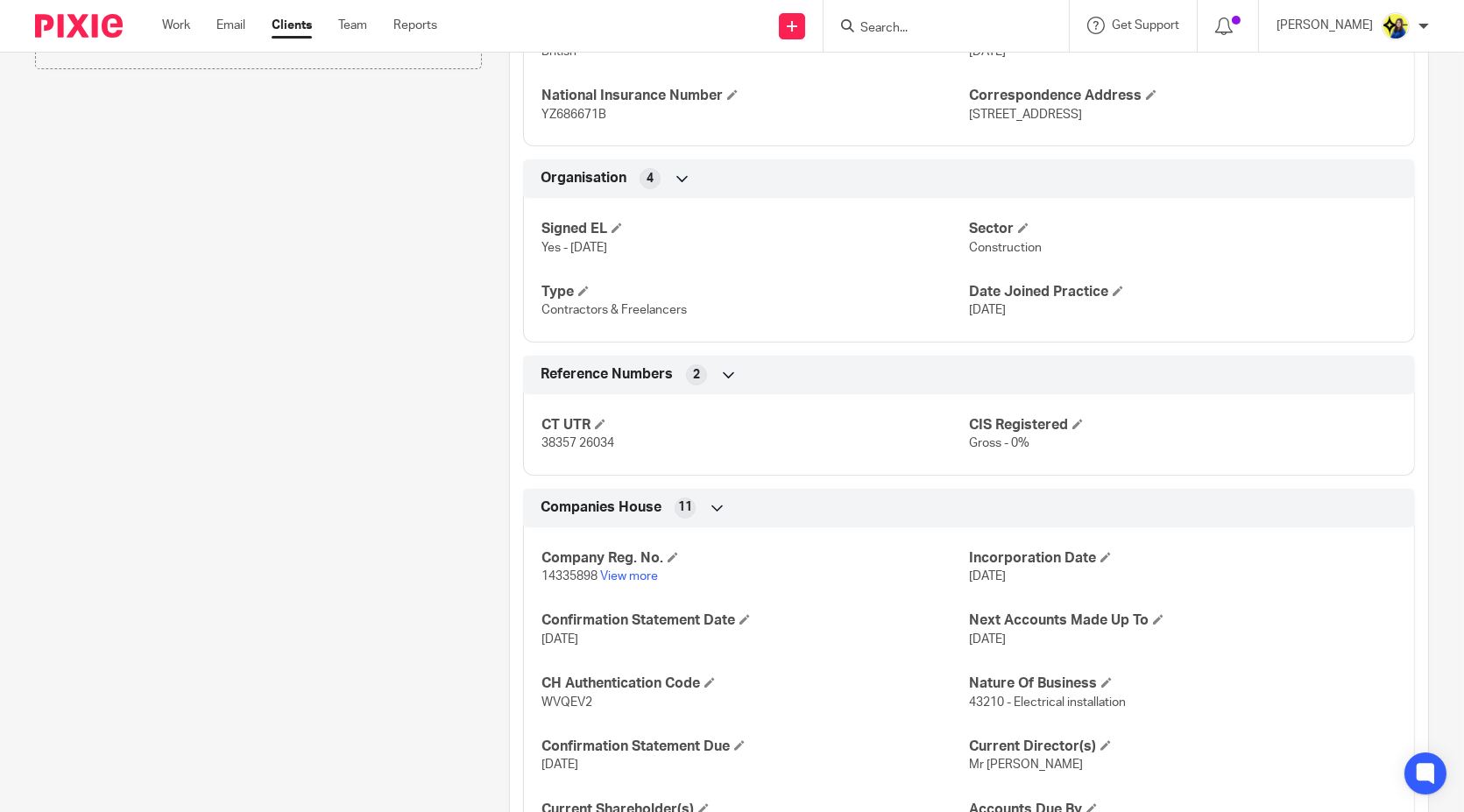
scroll to position [854, 0]
